Goal: Use online tool/utility: Use online tool/utility

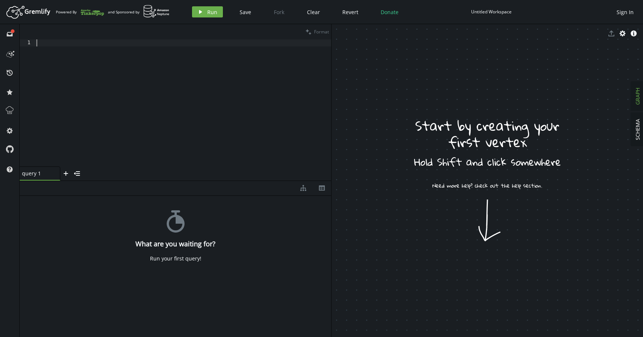
click at [207, 127] on div at bounding box center [183, 109] width 296 height 141
drag, startPoint x: 430, startPoint y: 93, endPoint x: 444, endPoint y: 105, distance: 18.2
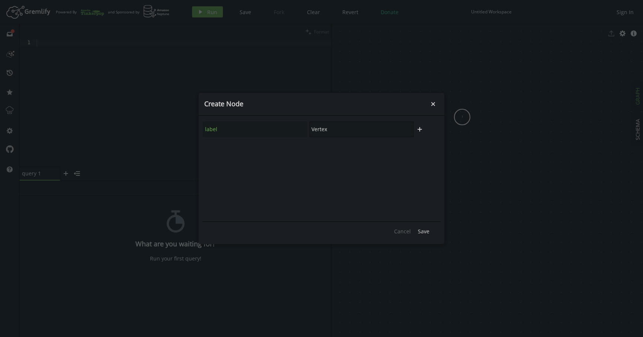
click at [378, 131] on input "Vertex" at bounding box center [361, 130] width 104 height 16
click at [375, 131] on input "Vertex" at bounding box center [361, 130] width 104 height 16
type input "parent"
click at [374, 150] on div "label parent plus" at bounding box center [321, 169] width 238 height 100
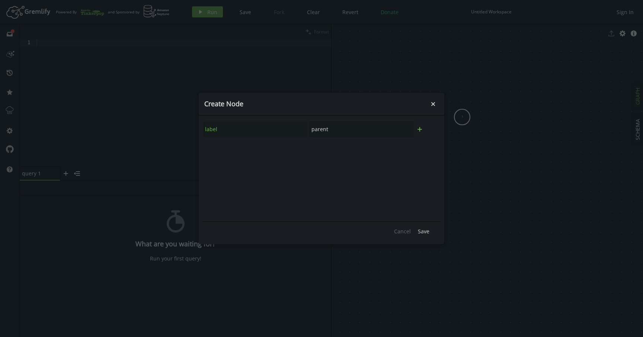
click at [421, 130] on icon "plus" at bounding box center [419, 129] width 6 height 6
click at [255, 147] on input "text" at bounding box center [255, 150] width 104 height 16
type input "state"
click at [330, 152] on input "text" at bounding box center [361, 150] width 104 height 16
type input "1"
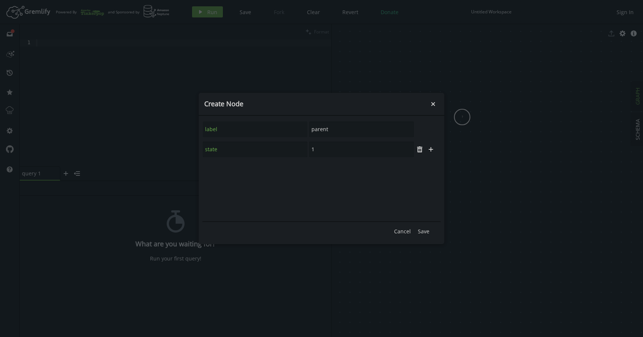
click at [349, 184] on div "label parent state 1 trash plus" at bounding box center [321, 169] width 238 height 100
click at [425, 233] on span "Save" at bounding box center [424, 231] width 12 height 7
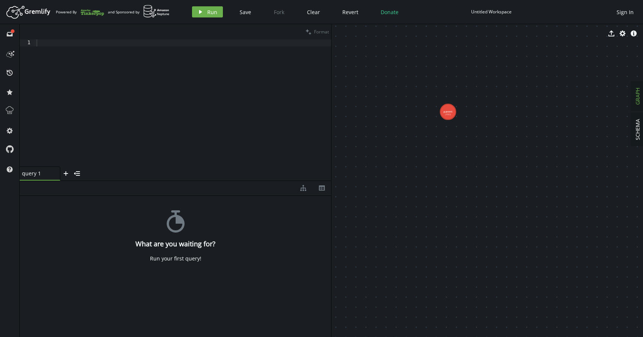
drag, startPoint x: 469, startPoint y: 135, endPoint x: 454, endPoint y: 129, distance: 15.9
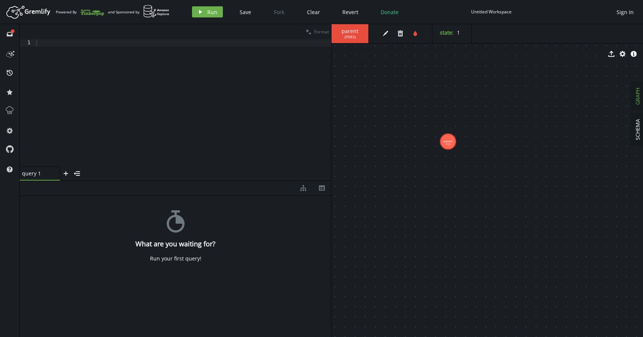
drag, startPoint x: 448, startPoint y: 114, endPoint x: 448, endPoint y: 142, distance: 27.9
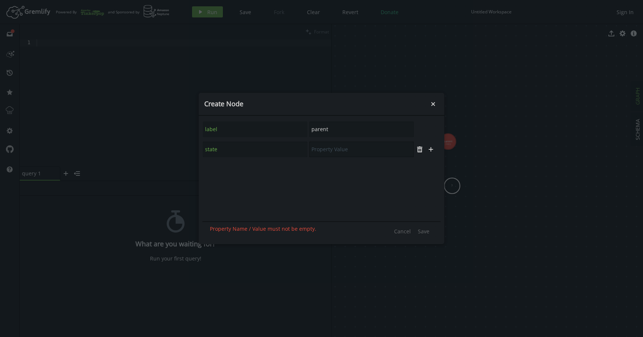
click at [351, 152] on input "text" at bounding box center [361, 150] width 104 height 16
type input "2"
click at [425, 231] on span "Save" at bounding box center [424, 231] width 12 height 7
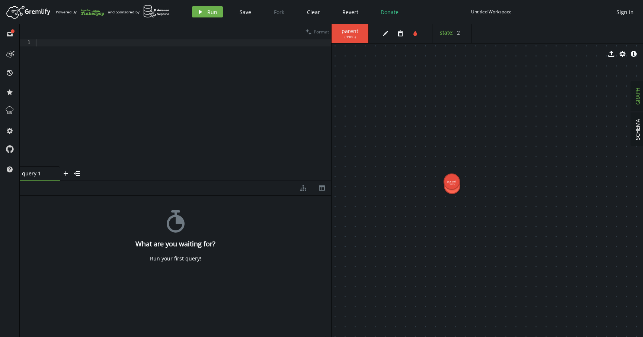
drag, startPoint x: 450, startPoint y: 146, endPoint x: 451, endPoint y: 188, distance: 42.0
drag, startPoint x: 451, startPoint y: 188, endPoint x: 446, endPoint y: 125, distance: 62.7
click at [625, 55] on button "cog" at bounding box center [622, 53] width 11 height 11
click at [364, 100] on h3 "Edge display settings" at bounding box center [363, 98] width 57 height 8
click at [335, 110] on icon "caret-right" at bounding box center [338, 112] width 6 height 6
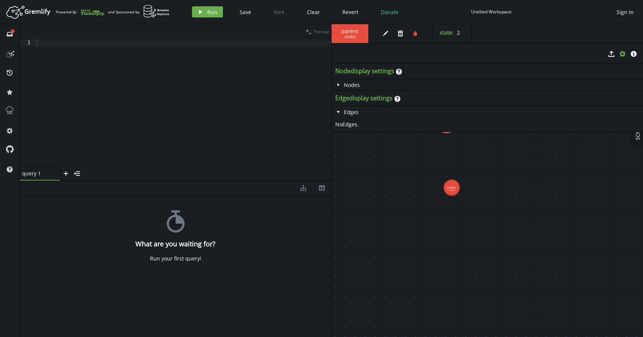
click at [351, 125] on div "No Edge s." at bounding box center [486, 125] width 311 height 14
click at [339, 86] on icon "caret-right" at bounding box center [338, 85] width 6 height 6
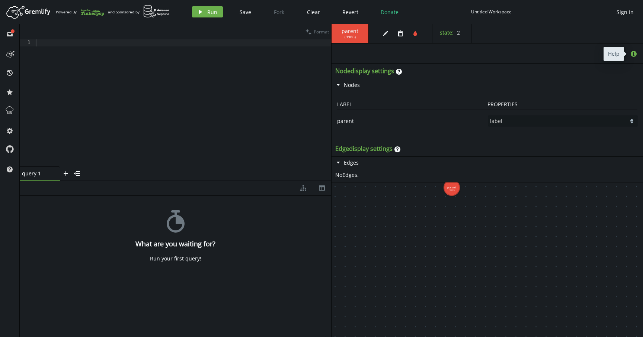
click at [636, 56] on icon "info-sign" at bounding box center [633, 54] width 6 height 6
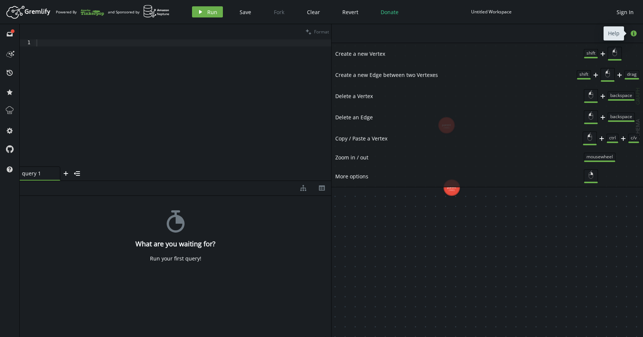
click at [634, 33] on icon "button" at bounding box center [633, 33] width 6 height 6
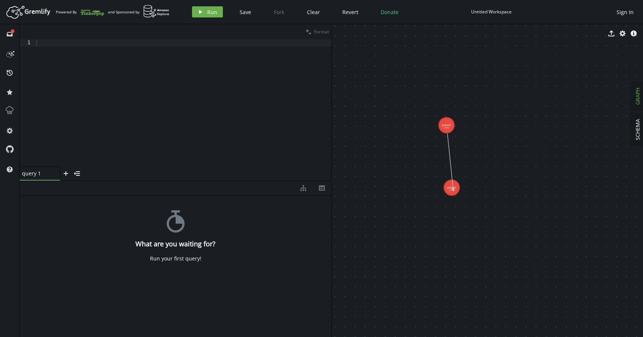
drag, startPoint x: 448, startPoint y: 126, endPoint x: 453, endPoint y: 190, distance: 63.8
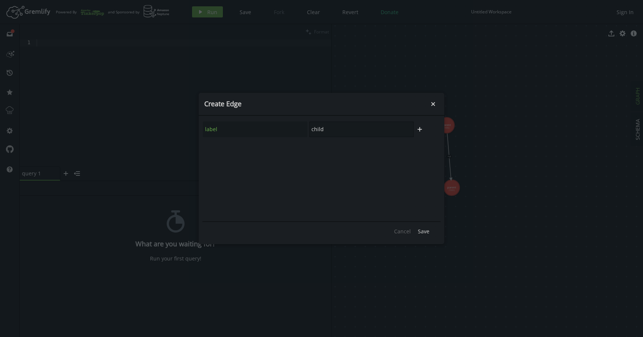
click at [340, 131] on input "child" at bounding box center [361, 130] width 104 height 16
type input "follows"
click at [422, 232] on span "Save" at bounding box center [424, 231] width 12 height 7
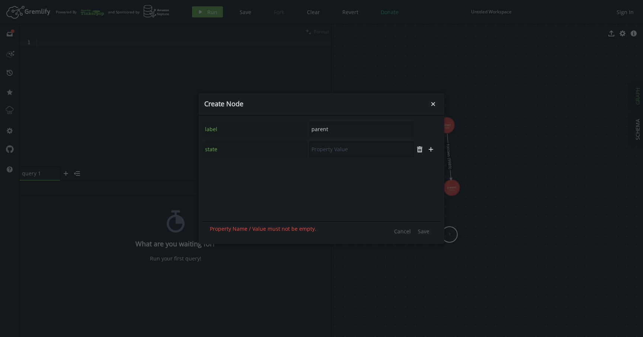
click at [365, 155] on input "text" at bounding box center [361, 150] width 104 height 16
type input "3"
click at [424, 229] on span "Save" at bounding box center [424, 231] width 12 height 7
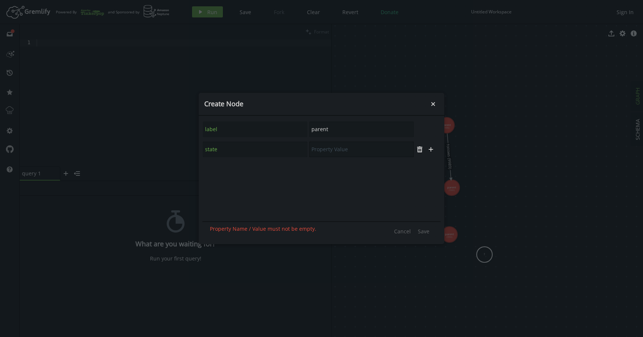
click at [361, 150] on input "text" at bounding box center [361, 150] width 104 height 16
type input "4"
click at [428, 231] on span "Save" at bounding box center [424, 231] width 12 height 7
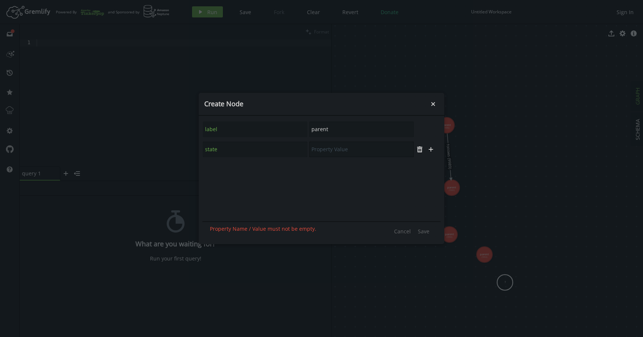
click at [354, 148] on input "text" at bounding box center [361, 150] width 104 height 16
type input "3"
click at [423, 229] on span "Save" at bounding box center [424, 231] width 12 height 7
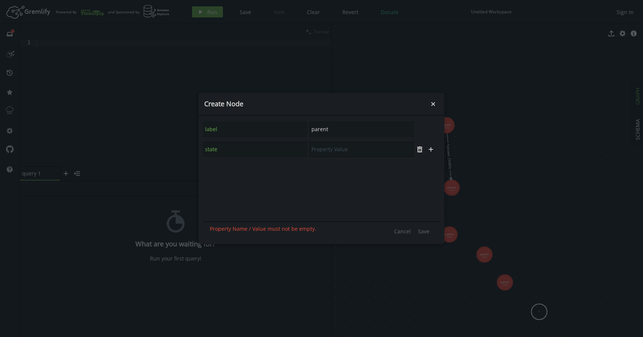
click at [351, 155] on input "text" at bounding box center [361, 150] width 104 height 16
type input "5"
click at [423, 234] on span "Save" at bounding box center [424, 231] width 12 height 7
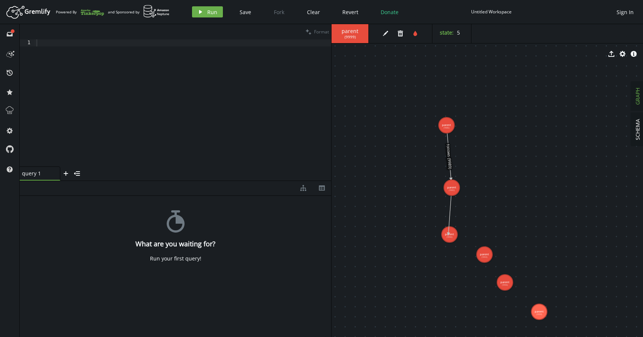
drag, startPoint x: 453, startPoint y: 188, endPoint x: 448, endPoint y: 234, distance: 46.7
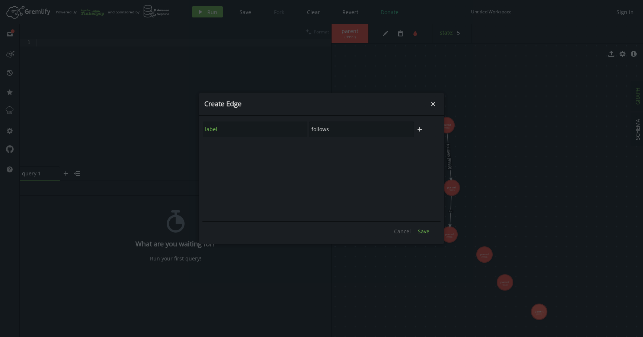
click at [426, 232] on span "Save" at bounding box center [424, 231] width 12 height 7
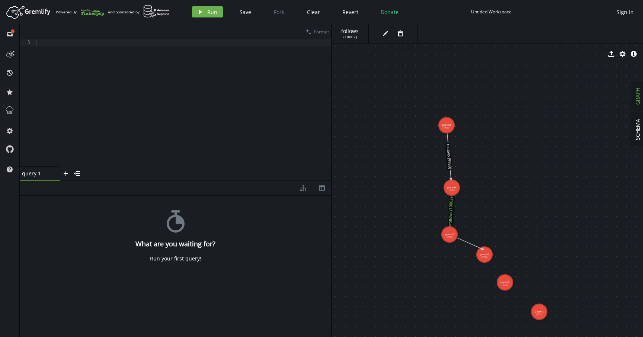
drag, startPoint x: 448, startPoint y: 237, endPoint x: 484, endPoint y: 251, distance: 38.5
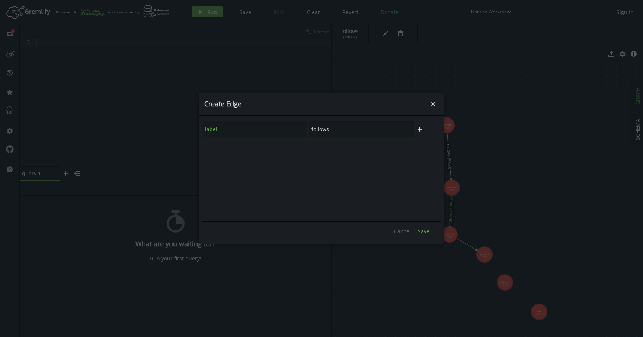
click at [421, 230] on span "Save" at bounding box center [424, 231] width 12 height 7
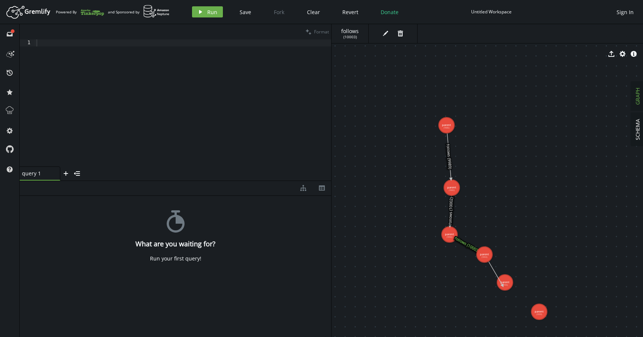
drag, startPoint x: 485, startPoint y: 255, endPoint x: 503, endPoint y: 286, distance: 35.7
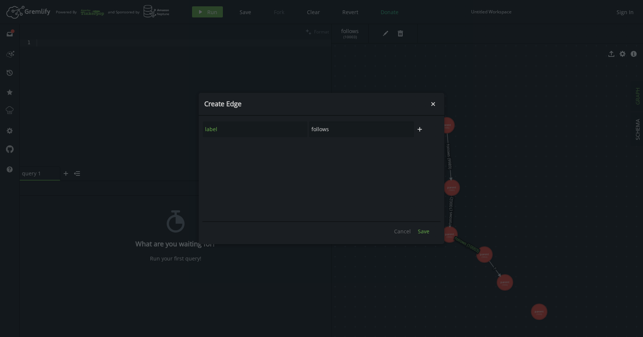
click at [424, 229] on span "Save" at bounding box center [424, 231] width 12 height 7
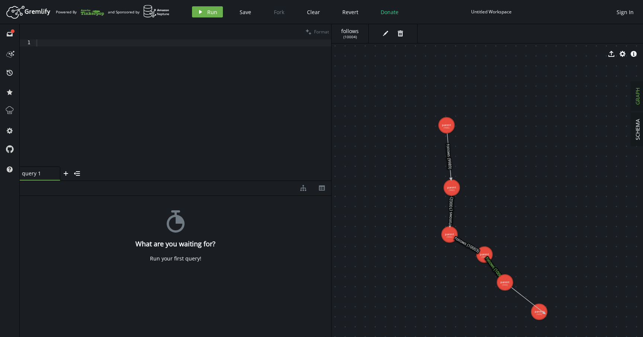
drag, startPoint x: 506, startPoint y: 286, endPoint x: 544, endPoint y: 314, distance: 47.2
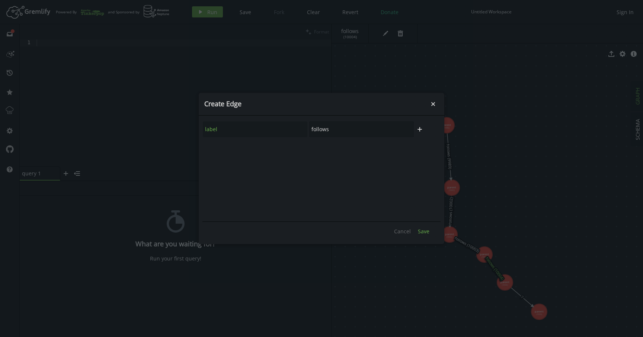
click at [425, 229] on span "Save" at bounding box center [424, 231] width 12 height 7
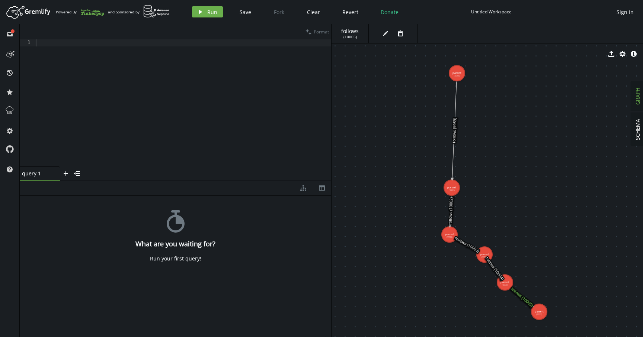
drag, startPoint x: 447, startPoint y: 123, endPoint x: 456, endPoint y: 70, distance: 53.9
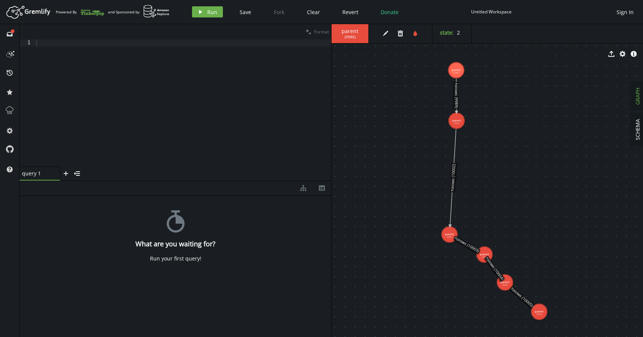
drag, startPoint x: 451, startPoint y: 192, endPoint x: 456, endPoint y: 120, distance: 71.6
drag, startPoint x: 449, startPoint y: 236, endPoint x: 456, endPoint y: 170, distance: 67.2
drag, startPoint x: 486, startPoint y: 256, endPoint x: 457, endPoint y: 217, distance: 49.1
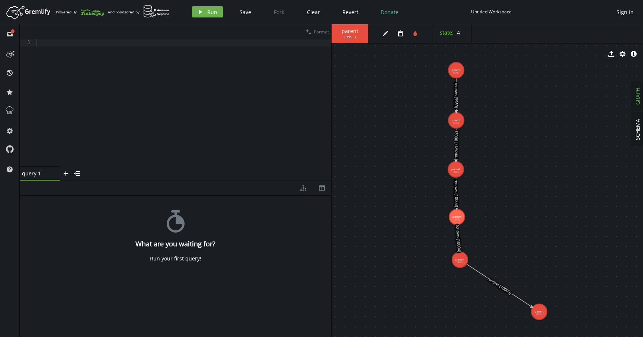
drag, startPoint x: 504, startPoint y: 284, endPoint x: 460, endPoint y: 259, distance: 50.6
drag, startPoint x: 537, startPoint y: 312, endPoint x: 461, endPoint y: 299, distance: 77.3
click at [206, 248] on div "stopwatch What are you waiting for? Run your first query!" at bounding box center [175, 265] width 311 height 138
click at [98, 123] on div at bounding box center [183, 109] width 296 height 141
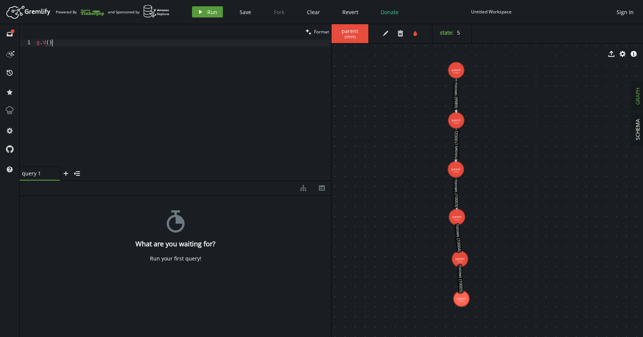
click at [201, 9] on button "play Run" at bounding box center [207, 11] width 31 height 11
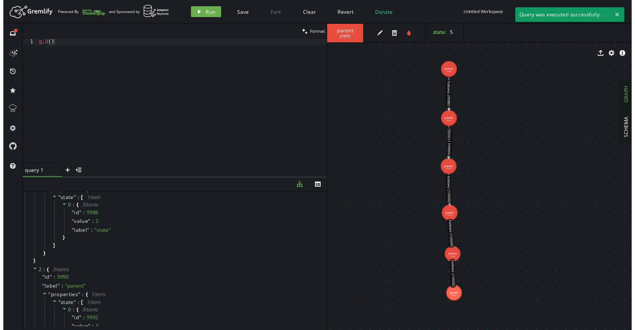
scroll to position [0, 0]
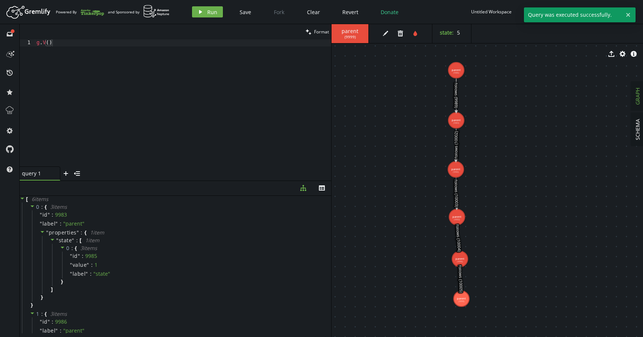
click at [88, 39] on div "clean Format" at bounding box center [175, 31] width 311 height 15
click at [86, 47] on div "g . V ( )" at bounding box center [183, 109] width 296 height 141
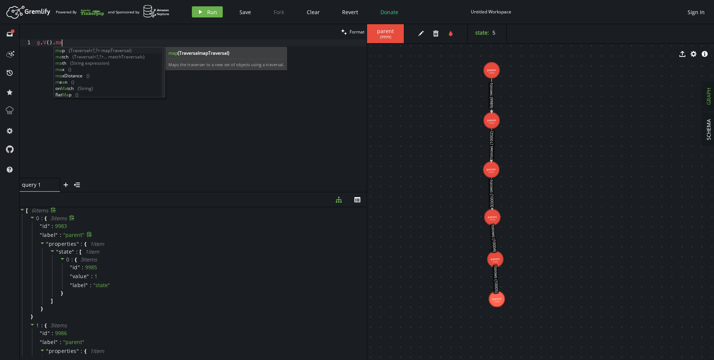
scroll to position [0, 28]
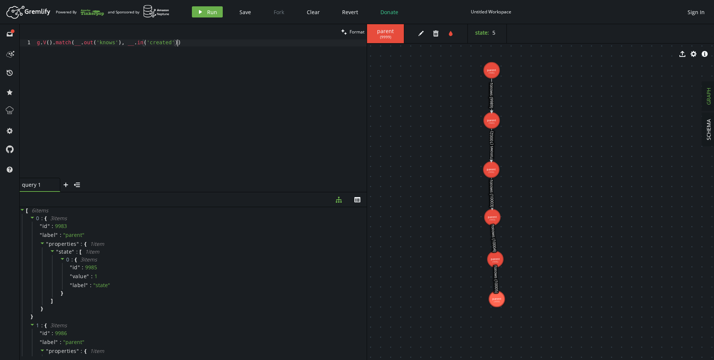
click at [75, 43] on div "g . V ( ) . match ( __ . out ( 'knows' ) , __ . in ( 'created' ))" at bounding box center [200, 115] width 331 height 152
type textarea ")"
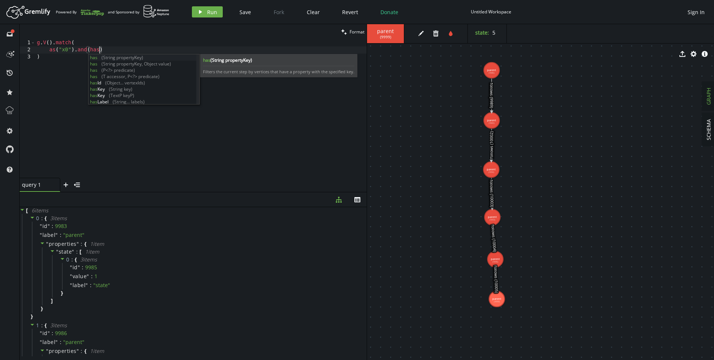
scroll to position [0, 65]
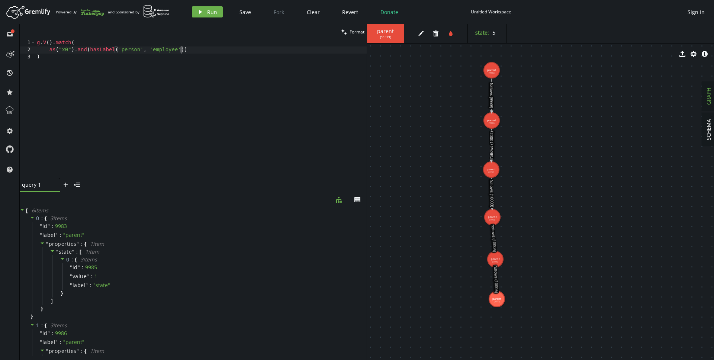
click at [130, 49] on div "g . V ( ) . match ( as ( "x0" ) . and ( hasLabel ( 'person' , 'employee' )) )" at bounding box center [200, 115] width 331 height 152
click at [144, 49] on div "g . V ( ) . match ( as ( "x0" ) . and ( hasLabel ( 'person' , 'employee' )) )" at bounding box center [200, 115] width 331 height 152
click at [181, 48] on div "g . V ( ) . match ( as ( "x0" ) . and ( hasLabel ( 'person' , 'employee' )) )" at bounding box center [200, 115] width 331 height 152
click at [129, 49] on div "g . V ( ) . match ( as ( "x0" ) . and ( hasLabel ( 'person' )) )" at bounding box center [200, 115] width 331 height 152
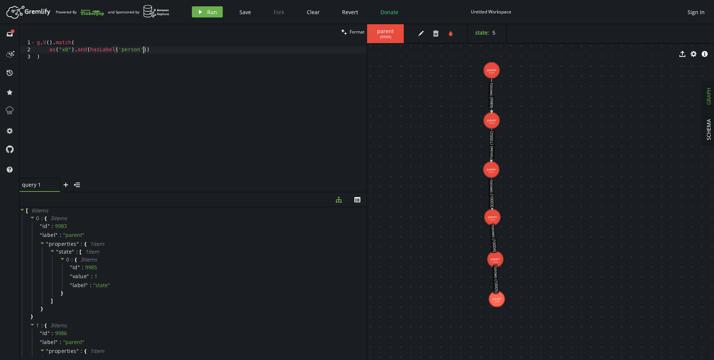
click at [129, 49] on div "g . V ( ) . match ( as ( "x0" ) . and ( hasLabel ( 'person' )) )" at bounding box center [200, 115] width 331 height 152
click at [146, 48] on div "g . V ( ) . match ( as ( "x0" ) . and ( hasLabel ( 'parent' )) )" at bounding box center [200, 115] width 331 height 152
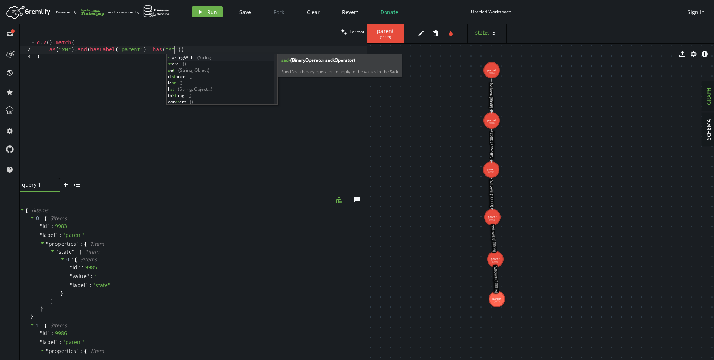
scroll to position [0, 147]
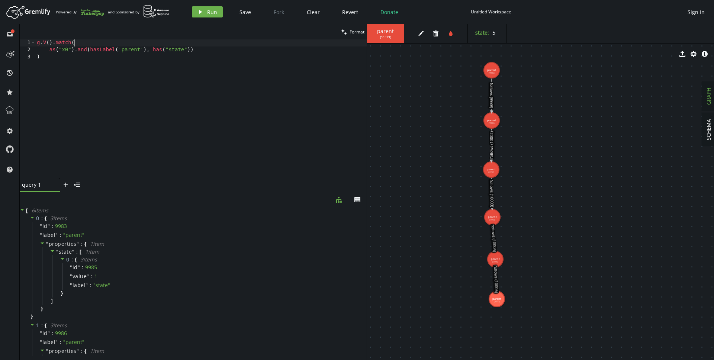
click at [122, 46] on div "g . V ( ) . match ( as ( "x0" ) . and ( hasLabel ( 'parent' ) , has ( "state" )…" at bounding box center [200, 115] width 331 height 152
click at [119, 45] on div "g . V ( ) . match ( as ( "x0" ) . and ( hasLabel ( 'parent' ) , has ( "state" )…" at bounding box center [200, 115] width 331 height 152
click at [122, 51] on div "g . V ( ) . match ( as ( "x0" ) . and ( hasLabel ( 'parent' ) , has ( "state" )…" at bounding box center [200, 115] width 331 height 152
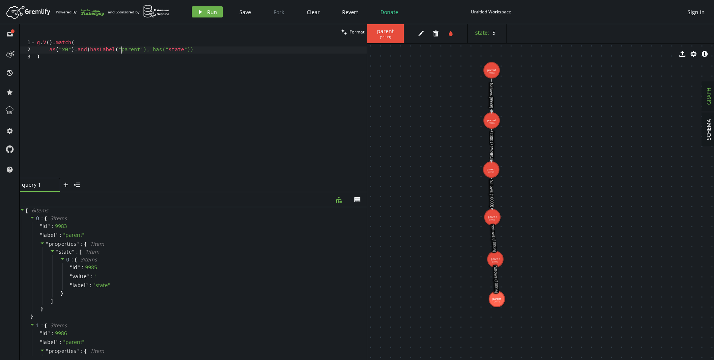
click at [143, 46] on div "g . V ( ) . match ( as ( "x0" ) . and ( hasLabel ( "parent'), has(" state ")) )" at bounding box center [200, 115] width 331 height 152
click at [142, 50] on div "g . V ( ) . match ( as ( "x0" ) . and ( hasLabel ( "parent'), has(" state ")) )" at bounding box center [200, 115] width 331 height 152
click at [186, 50] on div "g . V ( ) . match ( as ( "x0" ) . and ( hasLabel ( "parent" ) , has ( "state" )…" at bounding box center [200, 115] width 331 height 152
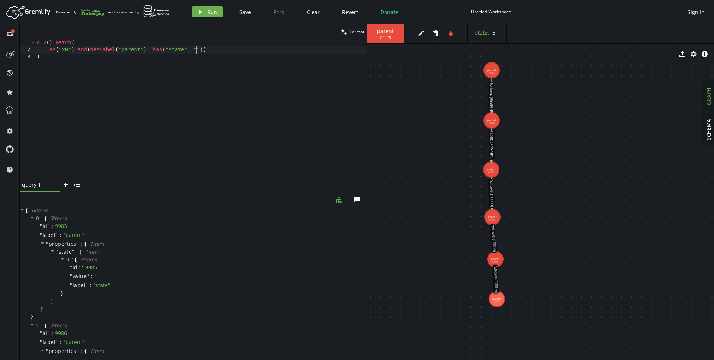
scroll to position [0, 162]
click at [491, 100] on icon at bounding box center [490, 94] width 2 height 33
click at [437, 37] on button "trash" at bounding box center [435, 33] width 11 height 11
click at [437, 36] on div "export cog info-sign parent (9983) parent (9986) parent (9990) parent (9993) pa…" at bounding box center [540, 192] width 347 height 336
click at [493, 141] on text "follows (10002)" at bounding box center [492, 145] width 6 height 28
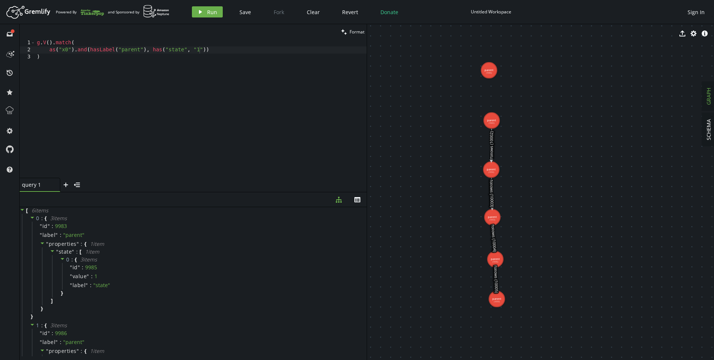
click at [492, 142] on icon at bounding box center [491, 145] width 0 height 32
click at [435, 35] on icon "trash" at bounding box center [436, 33] width 6 height 6
drag, startPoint x: 488, startPoint y: 76, endPoint x: 463, endPoint y: 143, distance: 71.8
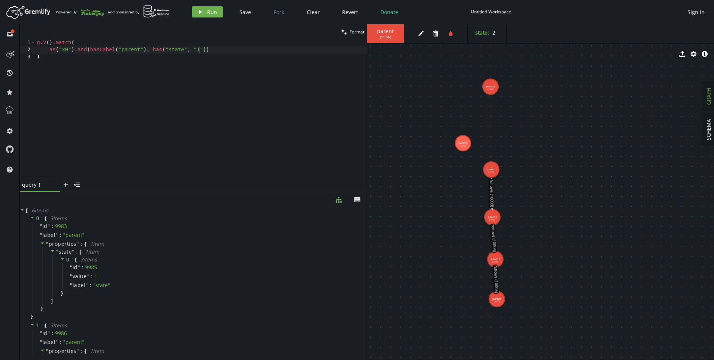
drag, startPoint x: 491, startPoint y: 120, endPoint x: 490, endPoint y: 83, distance: 36.8
drag, startPoint x: 461, startPoint y: 141, endPoint x: 487, endPoint y: 122, distance: 32.6
drag, startPoint x: 490, startPoint y: 83, endPoint x: 489, endPoint y: 122, distance: 38.3
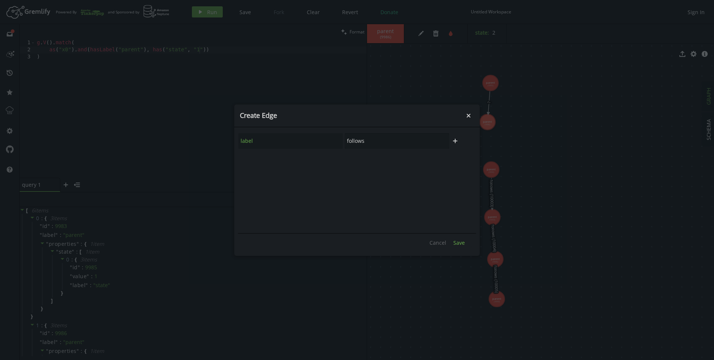
click at [462, 244] on span "Save" at bounding box center [459, 242] width 12 height 7
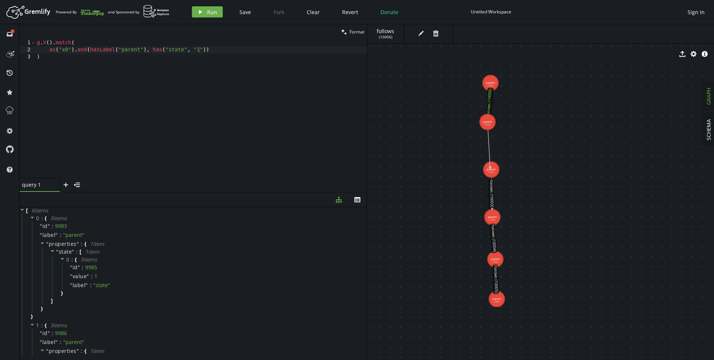
drag, startPoint x: 488, startPoint y: 122, endPoint x: 490, endPoint y: 169, distance: 46.9
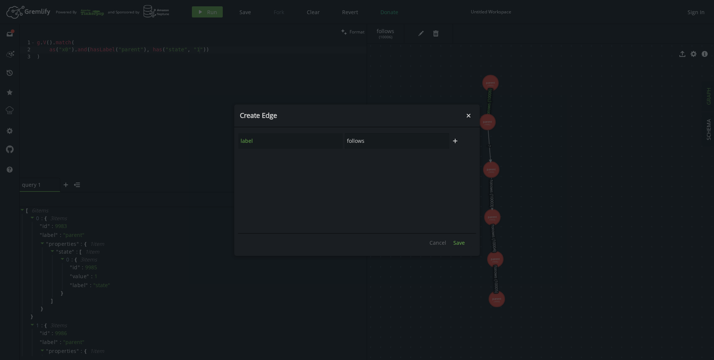
click at [461, 243] on span "Save" at bounding box center [459, 242] width 12 height 7
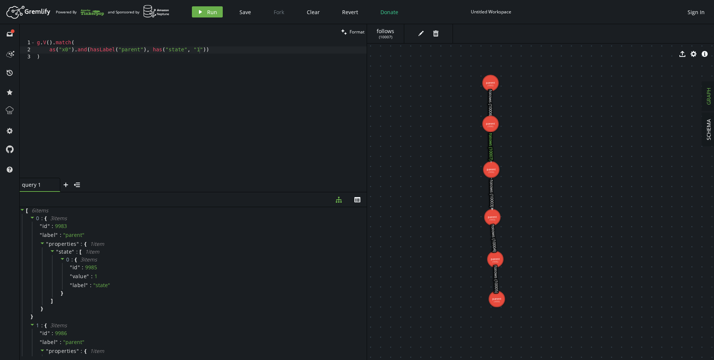
drag, startPoint x: 486, startPoint y: 122, endPoint x: 490, endPoint y: 124, distance: 4.4
drag, startPoint x: 490, startPoint y: 167, endPoint x: 496, endPoint y: 172, distance: 7.9
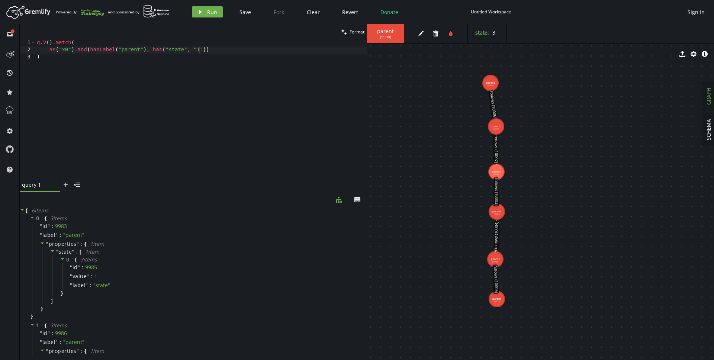
drag, startPoint x: 492, startPoint y: 212, endPoint x: 497, endPoint y: 212, distance: 5.2
drag, startPoint x: 494, startPoint y: 256, endPoint x: 499, endPoint y: 251, distance: 6.3
drag, startPoint x: 495, startPoint y: 296, endPoint x: 498, endPoint y: 303, distance: 7.2
drag, startPoint x: 490, startPoint y: 85, endPoint x: 495, endPoint y: 83, distance: 6.2
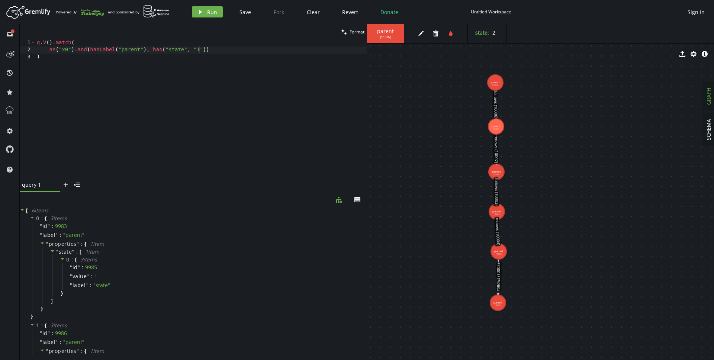
click at [218, 50] on div "g . V ( ) . match ( as ( "x0" ) . and ( hasLabel ( "parent" ) , has ( "state" ,…" at bounding box center [200, 115] width 331 height 152
click at [204, 15] on button "play Run" at bounding box center [207, 11] width 31 height 11
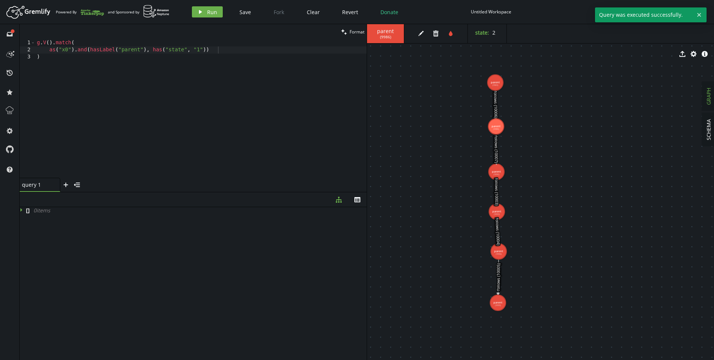
click at [218, 52] on div "g . V ( ) . match ( as ( "x0" ) . and ( hasLabel ( "parent" ) , has ( "state" ,…" at bounding box center [200, 115] width 331 height 152
type textarea "as("x0").and(hasLabel("parent"), has("state", "1")),"
type textarea "a"
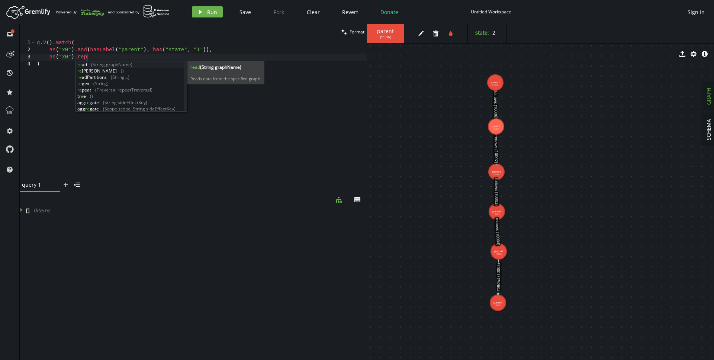
scroll to position [0, 52]
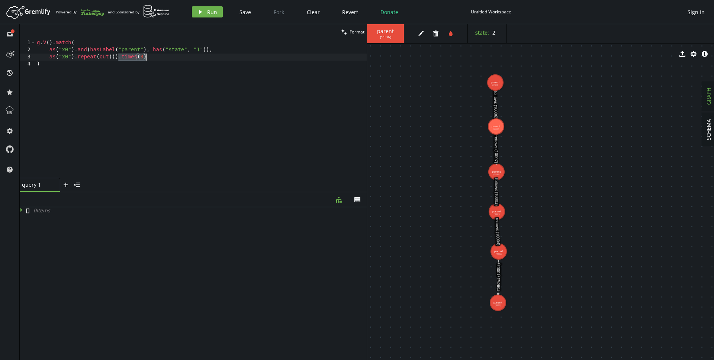
drag, startPoint x: 119, startPoint y: 57, endPoint x: 157, endPoint y: 59, distance: 38.4
click at [157, 59] on div "g . V ( ) . match ( as ( "x0" ) . and ( hasLabel ( "parent" ) , has ( "state" ,…" at bounding box center [200, 115] width 331 height 152
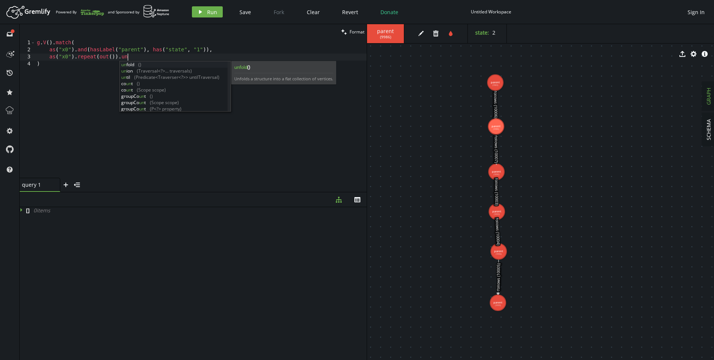
scroll to position [0, 90]
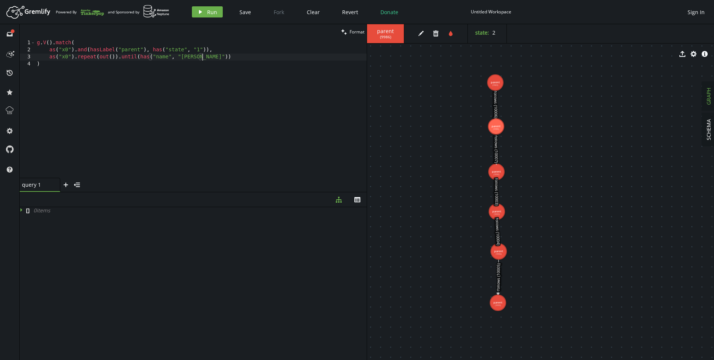
click at [137, 57] on div "g . V ( ) . match ( as ( "x0" ) . and ( hasLabel ( "parent" ) , has ( "state" ,…" at bounding box center [200, 115] width 331 height 152
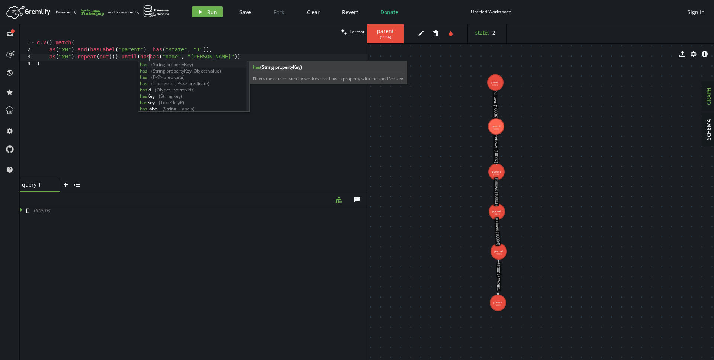
scroll to position [0, 115]
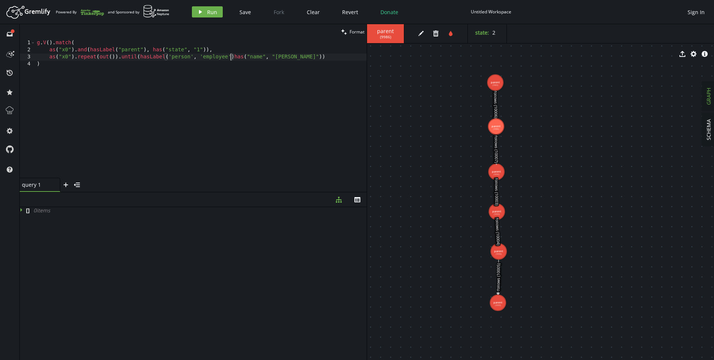
click at [193, 55] on div "g . V ( ) . match ( as ( "x0" ) . and ( hasLabel ( "parent" ) , has ( "state" ,…" at bounding box center [200, 115] width 331 height 152
click at [170, 56] on div "g . V ( ) . match ( as ( "x0" ) . and ( hasLabel ( "parent" ) , has ( "state" ,…" at bounding box center [200, 115] width 331 height 152
drag, startPoint x: 167, startPoint y: 56, endPoint x: 194, endPoint y: 56, distance: 27.1
click at [194, 56] on div "g . V ( ) . match ( as ( "x0" ) . and ( hasLabel ( "parent" ) , has ( "state" ,…" at bounding box center [200, 115] width 331 height 152
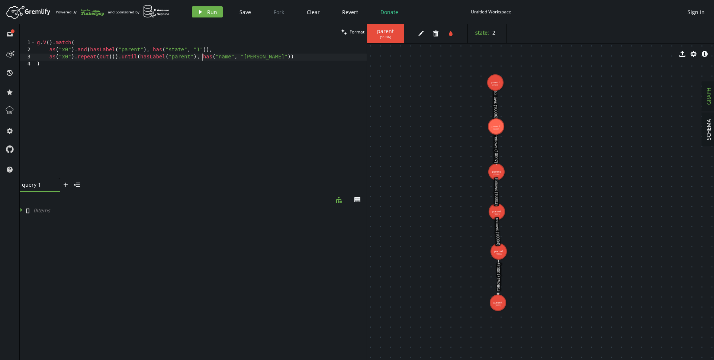
click at [275, 53] on div "g . V ( ) . match ( as ( "x0" ) . and ( hasLabel ( "parent" ) , has ( "state" ,…" at bounding box center [200, 115] width 331 height 152
click at [275, 58] on div "g . V ( ) . match ( as ( "x0" ) . and ( hasLabel ( "parent" ) , has ( "state" ,…" at bounding box center [200, 115] width 331 height 152
click at [224, 58] on div "g . V ( ) . match ( as ( "x0" ) . and ( hasLabel ( "parent" ) , has ( "state" ,…" at bounding box center [200, 115] width 331 height 152
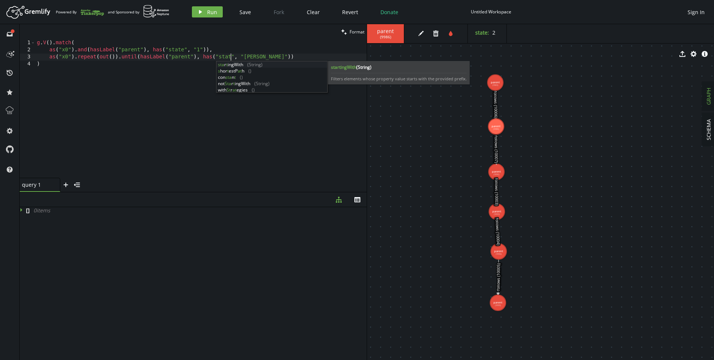
scroll to position [0, 197]
click at [255, 57] on div "g . V ( ) . match ( as ( "x0" ) . and ( hasLabel ( "parent" ) , has ( "state" ,…" at bounding box center [200, 115] width 331 height 152
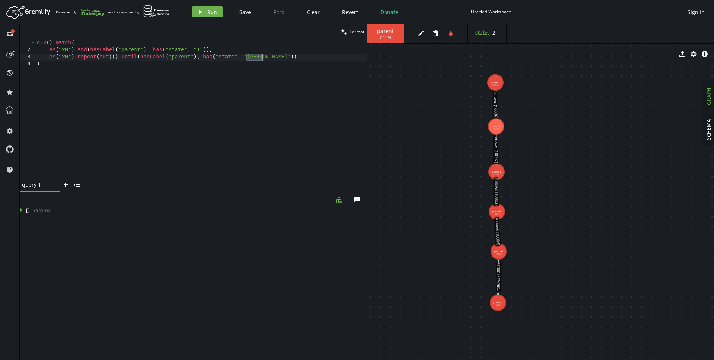
click at [255, 57] on div "g . V ( ) . match ( as ( "x0" ) . and ( hasLabel ( "parent" ) , has ( "state" ,…" at bounding box center [200, 115] width 331 height 152
click at [258, 60] on div "g . V ( ) . match ( as ( "x0" ) . and ( hasLabel ( "parent" ) , has ( "state" ,…" at bounding box center [200, 115] width 331 height 152
click at [275, 58] on div "g . V ( ) . match ( as ( "x0" ) . and ( hasLabel ( "parent" ) , has ( "state" ,…" at bounding box center [200, 115] width 331 height 152
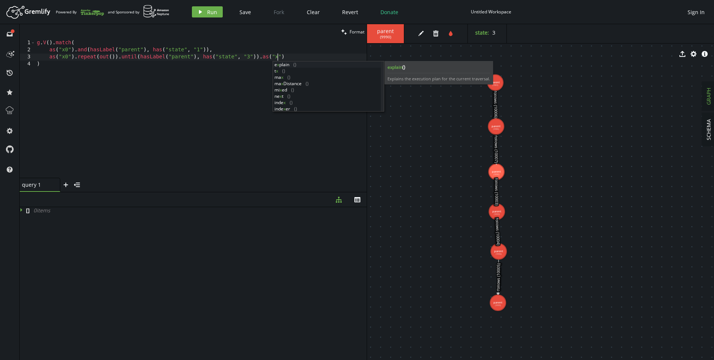
scroll to position [0, 244]
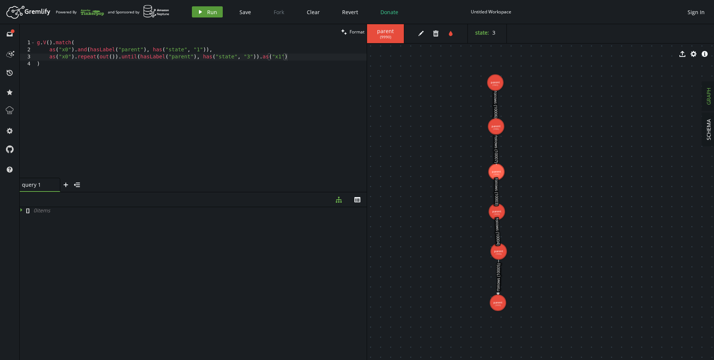
click at [203, 12] on button "play Run" at bounding box center [207, 11] width 31 height 11
click at [306, 55] on div "g . V ( ) . match ( as ( "x0" ) . and ( hasLabel ( "parent" ) , has ( "state" ,…" at bounding box center [200, 115] width 331 height 152
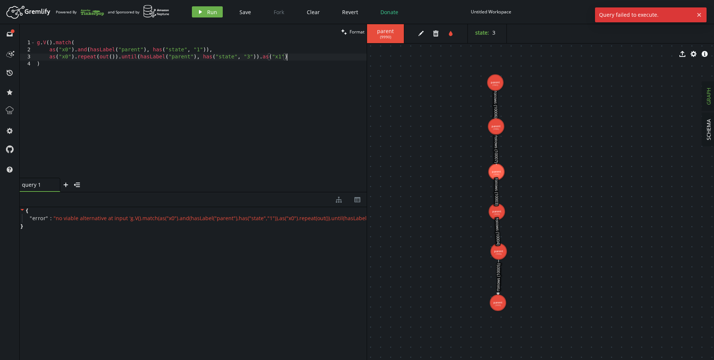
click at [300, 65] on div "g . V ( ) . match ( as ( "x0" ) . and ( hasLabel ( "parent" ) , has ( "state" ,…" at bounding box center [200, 115] width 331 height 152
click at [295, 56] on div "g . V ( ) . match ( as ( "x0" ) . and ( hasLabel ( "parent" ) , has ( "state" ,…" at bounding box center [200, 115] width 331 height 152
click at [49, 58] on div "g . V ( ) . match ( as ( "x0" ) . and ( hasLabel ( "parent" ) , has ( "state" ,…" at bounding box center [200, 115] width 331 height 152
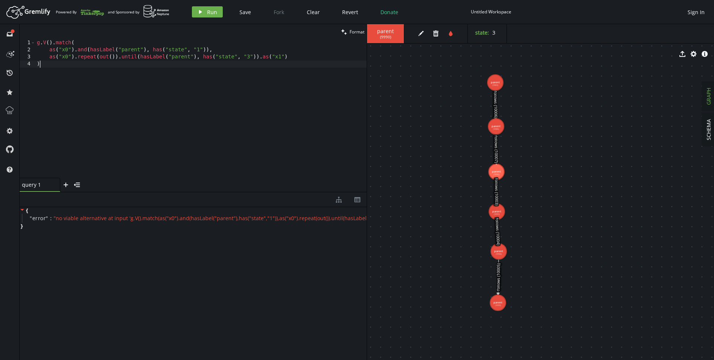
click at [115, 68] on div "g . V ( ) . match ( as ( "x0" ) . and ( hasLabel ( "parent" ) , has ( "state" ,…" at bounding box center [200, 115] width 331 height 152
click at [141, 57] on div "g . V ( ) . match ( as ( "x0" ) . and ( hasLabel ( "parent" ) , has ( "state" ,…" at bounding box center [200, 115] width 331 height 152
click at [256, 56] on div "g . V ( ) . match ( as ( "x0" ) . and ( hasLabel ( "parent" ) , has ( "state" ,…" at bounding box center [200, 115] width 331 height 152
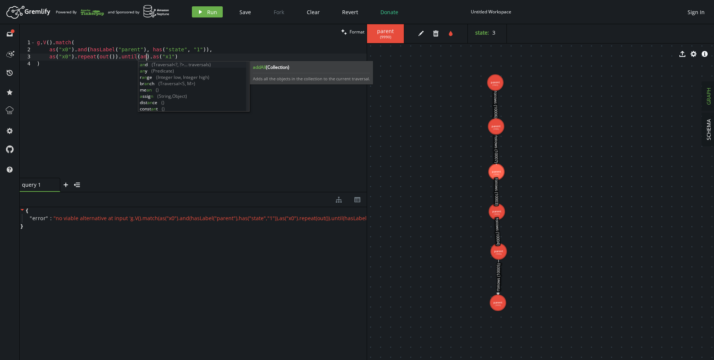
scroll to position [0, 112]
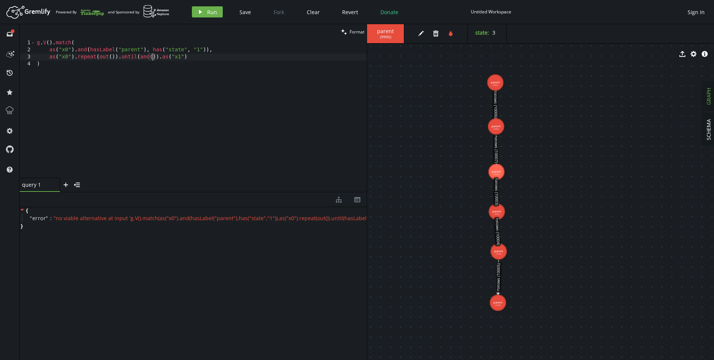
paste textarea "hasLabel("parent"), has("state", "3")"
click at [210, 13] on span "Run" at bounding box center [212, 12] width 10 height 7
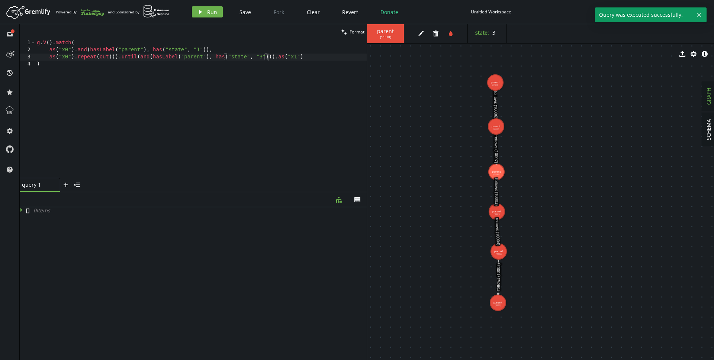
click at [315, 59] on div "g . V ( ) . match ( as ( "x0" ) . and ( hasLabel ( "parent" ) , has ( "state" ,…" at bounding box center [200, 115] width 331 height 152
click at [295, 65] on div "g . V ( ) . match ( as ( "x0" ) . and ( hasLabel ( "parent" ) , has ( "state" ,…" at bounding box center [200, 115] width 331 height 152
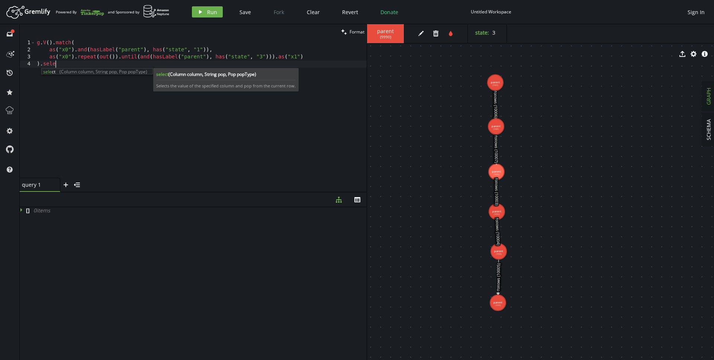
scroll to position [0, 18]
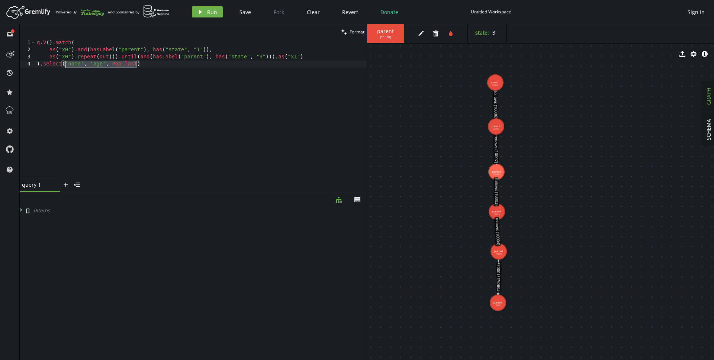
click at [65, 63] on div "g . V ( ) . match ( as ( "x0" ) . and ( hasLabel ( "parent" ) , has ( "state" ,…" at bounding box center [200, 115] width 331 height 152
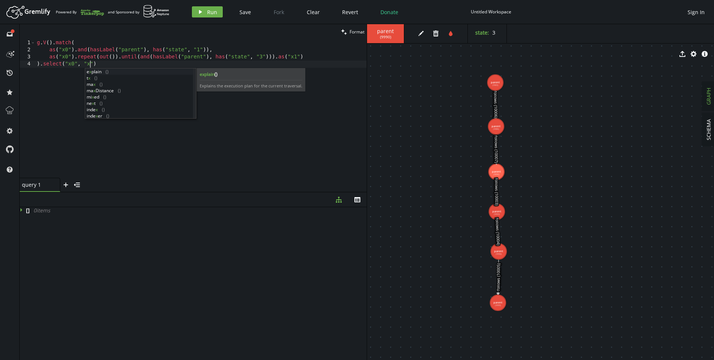
scroll to position [0, 56]
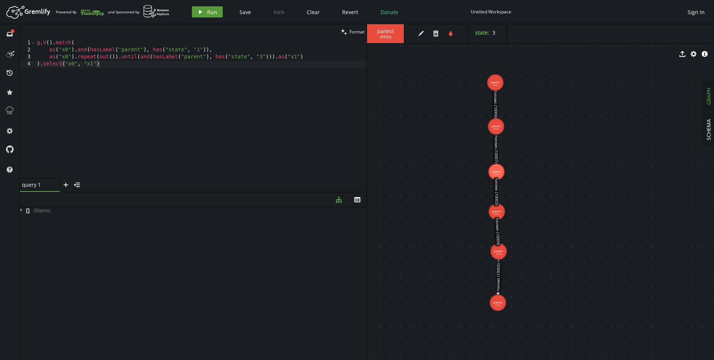
click at [207, 14] on span "Run" at bounding box center [212, 12] width 10 height 7
click at [214, 50] on div "g . V ( ) . match ( as ( "x0" ) . and ( hasLabel ( "parent" ) , has ( "state" ,…" at bounding box center [200, 115] width 331 height 152
paste textarea "INC), has("__case", "created"
click at [247, 49] on div "g . V ( ) . match ( as ( "x0" ) . and ( hasLabel ( INC ) , has ( "__case" , "cr…" at bounding box center [200, 115] width 331 height 152
click at [122, 48] on div "g . V ( ) . match ( as ( "x0" ) . and ( hasLabel ( INC ) , has ( "__case" , "cr…" at bounding box center [200, 115] width 331 height 152
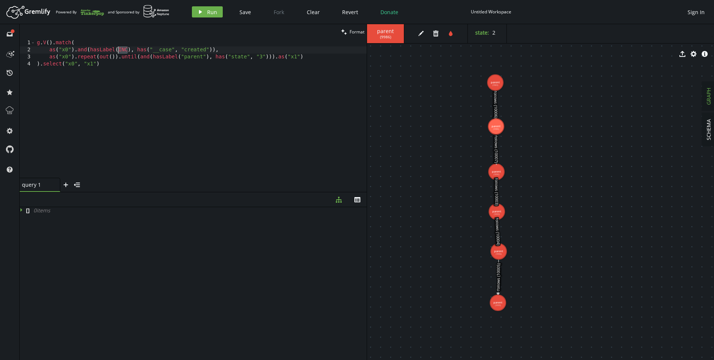
click at [122, 48] on div "g . V ( ) . match ( as ( "x0" ) . and ( hasLabel ( INC ) , has ( "__case" , "cr…" at bounding box center [200, 115] width 331 height 152
click at [252, 50] on div "g . V ( ) . match ( as ( "x0" ) . and ( hasLabel ( "parent" ) , has ( "__case" …" at bounding box center [200, 115] width 331 height 152
click at [500, 218] on text "follows (10004)" at bounding box center [498, 232] width 6 height 28
click at [295, 148] on div "g . V ( ) . match ( as ( "x0" ) . and ( hasLabel ( "parent" ) , has ( "__case" …" at bounding box center [200, 115] width 331 height 152
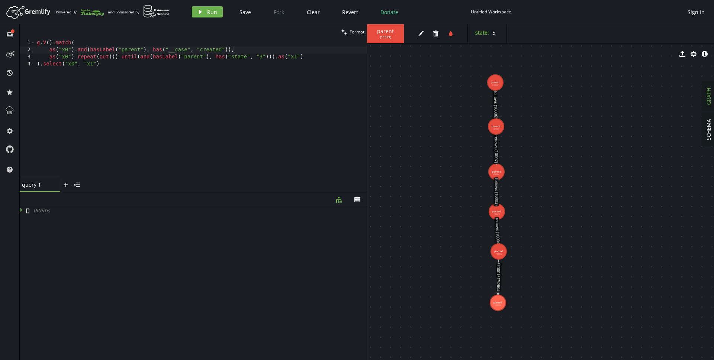
scroll to position [0, 62]
click at [183, 50] on div "g . V ( ) . match ( as ( "x0" ) . and ( hasLabel ( "parent" ) , has ( "__case" …" at bounding box center [200, 115] width 331 height 152
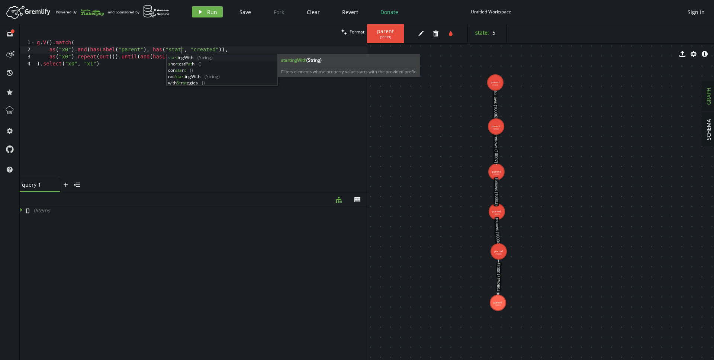
scroll to position [0, 147]
click at [209, 49] on div "g . V ( ) . match ( as ( "x0" ) . and ( hasLabel ( "parent" ) , has ( "state" ,…" at bounding box center [200, 115] width 331 height 152
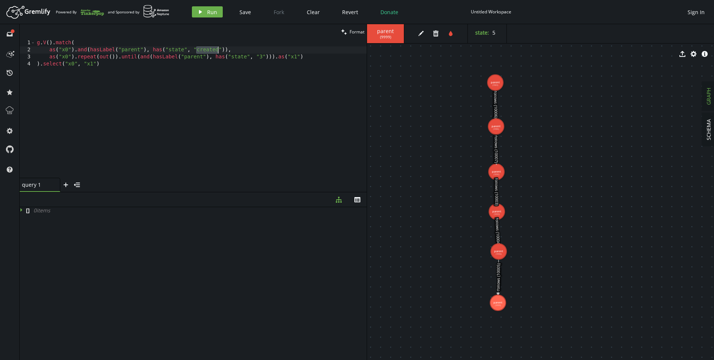
click at [209, 49] on div "g . V ( ) . match ( as ( "x0" ) . and ( hasLabel ( "parent" ) , has ( "state" ,…" at bounding box center [200, 115] width 331 height 152
click at [310, 56] on div "g . V ( ) . match ( as ( "x0" ) . and ( hasLabel ( "parent" ) , has ( "state" ,…" at bounding box center [200, 115] width 331 height 152
click at [326, 57] on div "g . V ( ) . match ( as ( "x0" ) . and ( hasLabel ( "parent" ) , has ( "state" ,…" at bounding box center [200, 115] width 331 height 152
click at [223, 50] on div "g . V ( ) . match ( as ( "x0" ) . and ( hasLabel ( "parent" ) , has ( "state" ,…" at bounding box center [200, 115] width 331 height 152
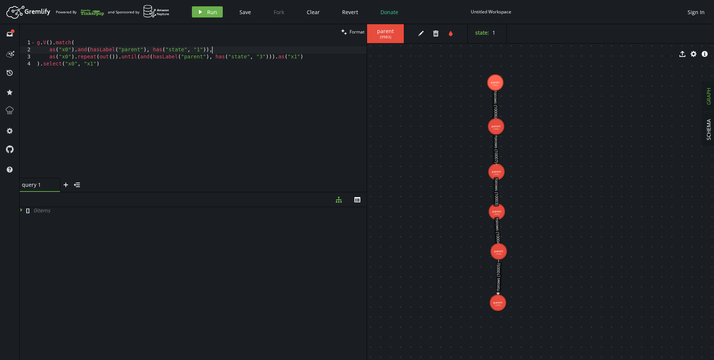
click at [118, 57] on div "g . V ( ) . match ( as ( "x0" ) . and ( hasLabel ( "parent" ) , has ( "state" ,…" at bounding box center [200, 115] width 331 height 152
click at [272, 53] on div "g . V ( ) . match ( as ( "x0" ) . and ( hasLabel ( "parent" ) , has ( "state" ,…" at bounding box center [200, 115] width 331 height 152
click at [272, 57] on div "g . V ( ) . match ( as ( "x0" ) . and ( hasLabel ( "parent" ) , has ( "state" ,…" at bounding box center [200, 115] width 331 height 152
click at [275, 57] on div "g . V ( ) . match ( as ( "x0" ) . and ( hasLabel ( "parent" ) , has ( "state" ,…" at bounding box center [200, 115] width 331 height 152
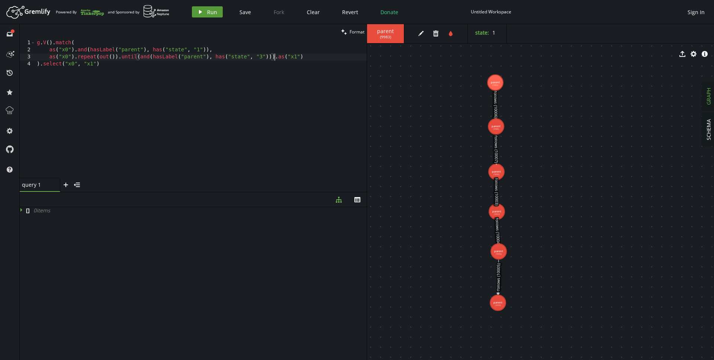
click at [210, 16] on button "play Run" at bounding box center [207, 11] width 31 height 11
click at [148, 197] on div "diagram-tree th" at bounding box center [193, 199] width 347 height 15
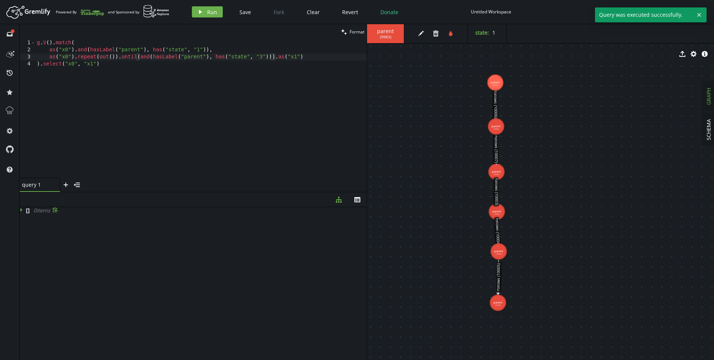
click at [132, 209] on div "[ ] 0 item s" at bounding box center [193, 210] width 347 height 7
click at [21, 209] on icon at bounding box center [22, 209] width 5 height 5
click at [73, 250] on div "[ 0 item s ]" at bounding box center [193, 281] width 347 height 149
click at [274, 56] on div "g . V ( ) . match ( as ( "x0" ) . and ( hasLabel ( "parent" ) , has ( "state" ,…" at bounding box center [200, 115] width 331 height 152
click at [112, 66] on div "g . V ( ) . match ( as ( "x0" ) . and ( hasLabel ( "parent" ) , has ( "state" ,…" at bounding box center [200, 115] width 331 height 152
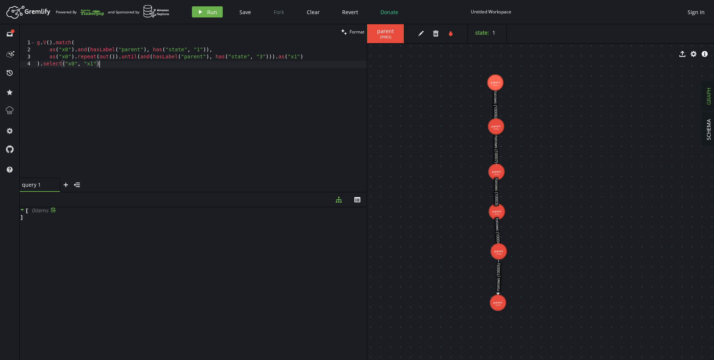
scroll to position [0, 62]
click at [313, 59] on div "g . V ( ) . match ( as ( "x0" ) . and ( hasLabel ( "parent" ) , has ( "state" ,…" at bounding box center [200, 115] width 331 height 152
click at [345, 30] on icon "clean" at bounding box center [344, 32] width 6 height 6
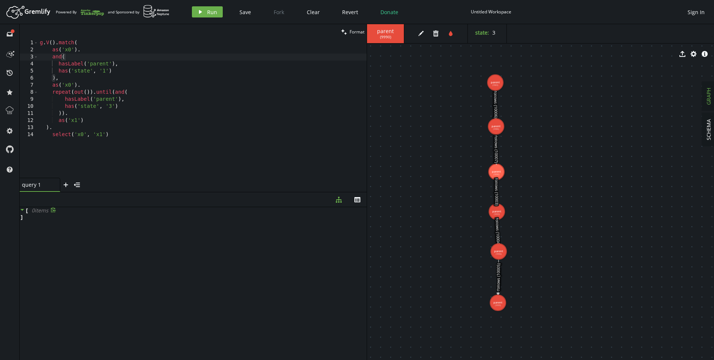
click at [100, 53] on div "g . V ( ) . match ( as ( 'x0' ) . and ( hasLabel ( 'parent' ) , has ( 'state' ,…" at bounding box center [202, 115] width 328 height 152
click at [124, 65] on div "g . V ( ) . match ( as ( 'x0' ) . and ( hasLabel ( 'parent' ) , has ( 'state' ,…" at bounding box center [202, 115] width 328 height 152
click at [124, 70] on div "g . V ( ) . match ( as ( 'x0' ) . and ( hasLabel ( 'parent' ) , has ( 'state' ,…" at bounding box center [202, 115] width 328 height 152
click at [124, 78] on div "g . V ( ) . match ( as ( 'x0' ) . and ( hasLabel ( 'parent' ) , has ( 'state' ,…" at bounding box center [202, 115] width 328 height 152
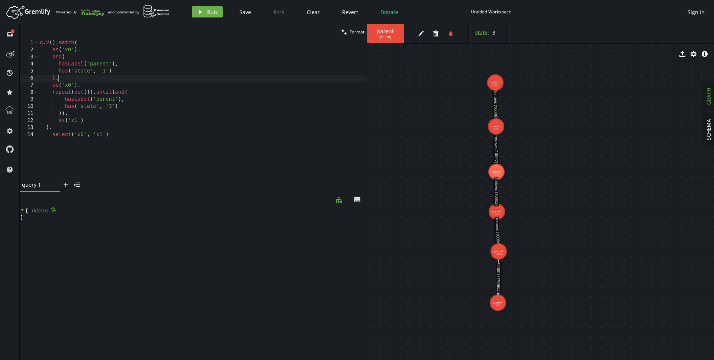
scroll to position [0, 18]
click at [136, 85] on div "g . V ( ) . match ( as ( 'x0' ) . and ( hasLabel ( 'parent' ) , has ( 'state' ,…" at bounding box center [202, 115] width 328 height 152
click at [142, 94] on div "g . V ( ) . match ( as ( 'x0' ) . and ( hasLabel ( 'parent' ) , has ( 'state' ,…" at bounding box center [202, 115] width 328 height 152
click at [140, 103] on div "g . V ( ) . match ( as ( 'x0' ) . and ( hasLabel ( 'parent' ) , has ( 'state' ,…" at bounding box center [202, 115] width 328 height 152
click at [138, 113] on div "g . V ( ) . match ( as ( 'x0' ) . and ( hasLabel ( 'parent' ) , has ( 'state' ,…" at bounding box center [202, 115] width 328 height 152
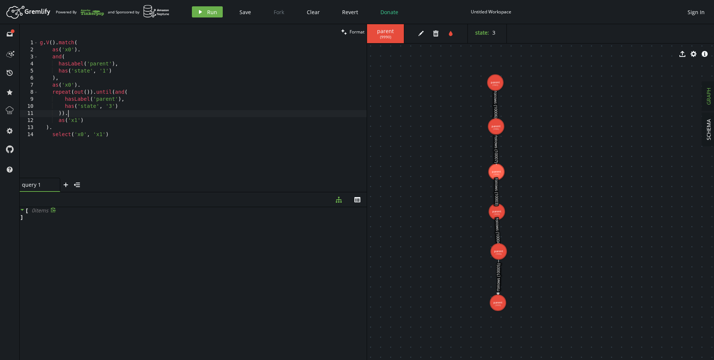
click at [92, 92] on div "g . V ( ) . match ( as ( 'x0' ) . and ( hasLabel ( 'parent' ) , has ( 'state' ,…" at bounding box center [202, 115] width 328 height 152
click at [120, 135] on div "g . V ( ) . match ( as ( 'x0' ) . and ( hasLabel ( 'parent' ) , has ( 'state' ,…" at bounding box center [202, 115] width 328 height 152
click at [51, 133] on div "g . V ( ) . match ( as ( 'x0' ) . and ( hasLabel ( 'parent' ) , has ( 'state' ,…" at bounding box center [202, 115] width 328 height 152
click at [74, 92] on div "g . V ( ) . match ( as ( 'x0' ) . and ( hasLabel ( 'parent' ) , has ( 'state' ,…" at bounding box center [202, 115] width 328 height 152
click at [83, 84] on div "g . V ( ) . match ( as ( 'x0' ) . and ( hasLabel ( 'parent' ) , has ( 'state' ,…" at bounding box center [202, 115] width 328 height 152
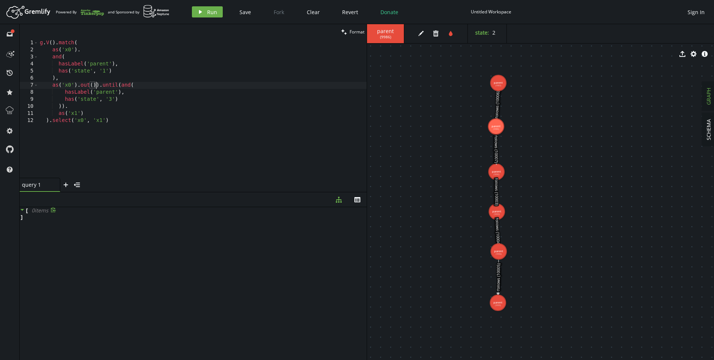
click at [97, 84] on div "g . V ( ) . match ( as ( 'x0' ) . and ( hasLabel ( 'parent' ) , has ( 'state' ,…" at bounding box center [202, 115] width 328 height 152
click at [122, 84] on div "g . V ( ) . match ( as ( 'x0' ) . and ( hasLabel ( 'parent' ) , has ( 'state' ,…" at bounding box center [202, 115] width 328 height 152
click at [79, 85] on div "g . V ( ) . match ( as ( 'x0' ) . and ( hasLabel ( 'parent' ) , has ( 'state' ,…" at bounding box center [202, 115] width 328 height 152
click at [354, 28] on button "clean Format" at bounding box center [353, 31] width 28 height 15
click at [156, 97] on div "g . V ( ) . match ( as ( 'x0' ) . and ( hasLabel ( 'parent' ) , has ( 'state' ,…" at bounding box center [202, 115] width 328 height 152
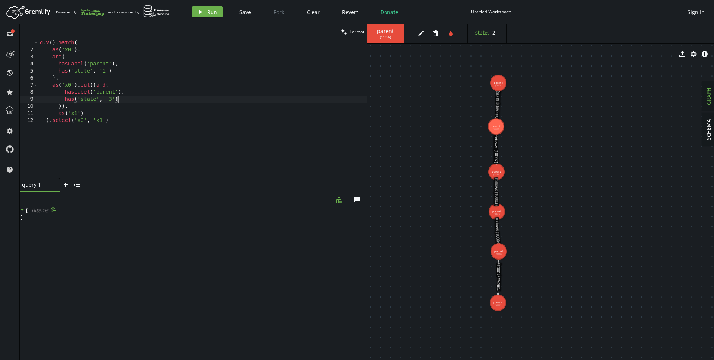
click at [65, 104] on div "g . V ( ) . match ( as ( 'x0' ) . and ( hasLabel ( 'parent' ) , has ( 'state' ,…" at bounding box center [202, 115] width 328 height 152
click at [358, 34] on span "Format" at bounding box center [357, 32] width 15 height 6
click at [157, 88] on div "g . V ( ) . match ( as ( 'x0' ) . and ( hasLabel ( 'parent' ) , has ( 'state' ,…" at bounding box center [202, 115] width 328 height 152
click at [157, 96] on div "g . V ( ) . match ( as ( 'x0' ) . and ( hasLabel ( 'parent' ) , has ( 'state' ,…" at bounding box center [202, 115] width 328 height 152
click at [156, 103] on div "g . V ( ) . match ( as ( 'x0' ) . and ( hasLabel ( 'parent' ) , has ( 'state' ,…" at bounding box center [202, 115] width 328 height 152
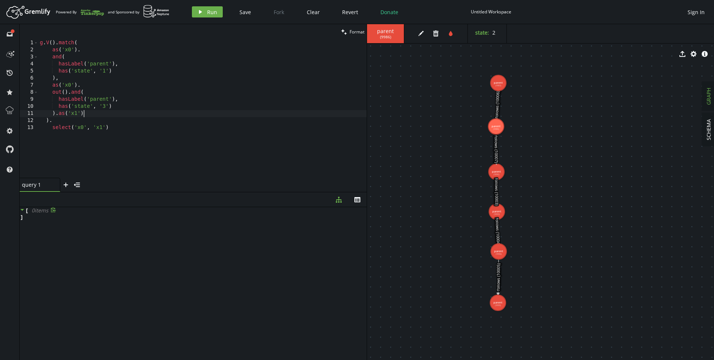
click at [155, 111] on div "g . V ( ) . match ( as ( 'x0' ) . and ( hasLabel ( 'parent' ) , has ( 'state' ,…" at bounding box center [202, 115] width 328 height 152
click at [105, 107] on div "g . V ( ) . match ( as ( 'x0' ) . and ( hasLabel ( 'parent' ) , has ( 'state' ,…" at bounding box center [202, 115] width 328 height 152
click at [353, 29] on span "Format" at bounding box center [357, 32] width 15 height 6
click at [133, 107] on div "g . V ( ) . match ( as ( 'x0' ) . and ( hasLabel ( 'parent' ) , has ( 'state' ,…" at bounding box center [202, 115] width 328 height 152
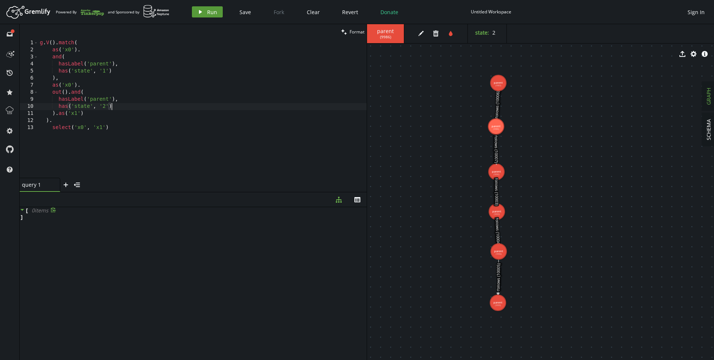
click at [210, 6] on button "play Run" at bounding box center [207, 11] width 31 height 11
click at [154, 117] on div "g . V ( ) . match ( as ( 'x0' ) . and ( hasLabel ( 'parent' ) , has ( 'state' ,…" at bounding box center [202, 115] width 328 height 152
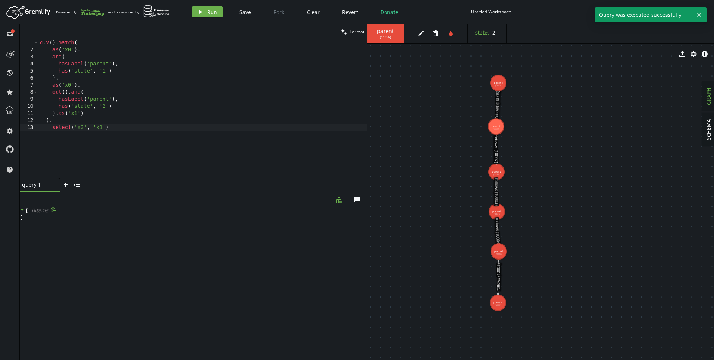
click at [150, 125] on div "g . V ( ) . match ( as ( 'x0' ) . and ( hasLabel ( 'parent' ) , has ( 'state' ,…" at bounding box center [202, 115] width 328 height 152
click at [75, 113] on div "g . V ( ) . match ( as ( 'x0' ) . and ( hasLabel ( 'parent' ) , has ( 'state' ,…" at bounding box center [202, 115] width 328 height 152
click at [124, 128] on div "g . V ( ) . match ( as ( 'x0' ) . and ( hasLabel ( 'parent' ) , has ( 'state' ,…" at bounding box center [202, 115] width 328 height 152
click at [126, 63] on div "g . V ( ) . match ( as ( 'x0' ) . and ( hasLabel ( 'parent' ) , has ( 'state' ,…" at bounding box center [202, 115] width 328 height 152
click at [126, 70] on div "g . V ( ) . match ( as ( 'x0' ) . and ( hasLabel ( 'parent' ) , has ( 'state' ,…" at bounding box center [202, 115] width 328 height 152
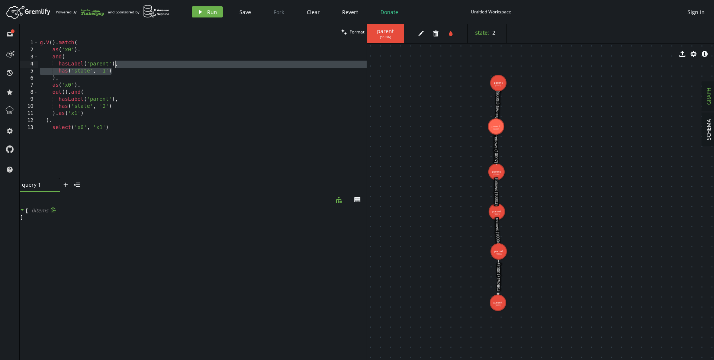
drag, startPoint x: 122, startPoint y: 70, endPoint x: 115, endPoint y: 64, distance: 9.2
click at [115, 64] on div "g . V ( ) . match ( as ( 'x0' ) . and ( hasLabel ( 'parent' ) , has ( 'state' ,…" at bounding box center [202, 115] width 328 height 152
click at [211, 11] on span "Run" at bounding box center [212, 12] width 10 height 7
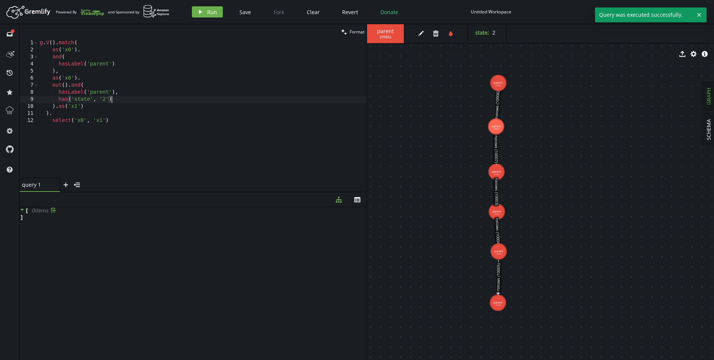
drag, startPoint x: 124, startPoint y: 100, endPoint x: 121, endPoint y: 92, distance: 8.2
click at [121, 92] on div "g . V ( ) . match ( as ( 'x0' ) . and ( hasLabel ( 'parent' ) ) , as ( 'x0' ) .…" at bounding box center [202, 115] width 328 height 152
click at [201, 12] on icon "play" at bounding box center [200, 12] width 6 height 6
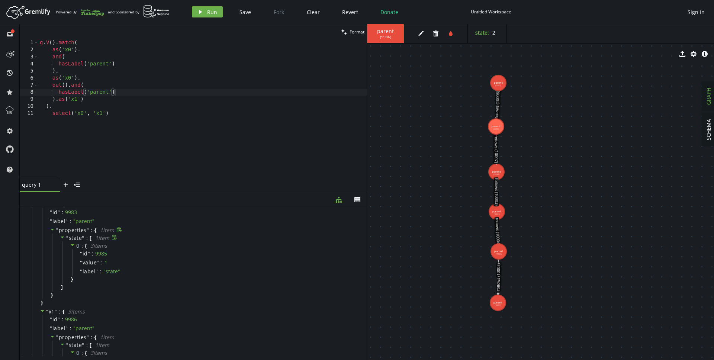
scroll to position [0, 0]
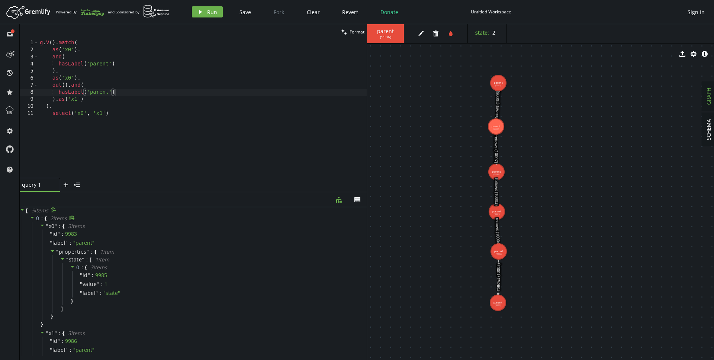
click at [31, 217] on icon at bounding box center [32, 218] width 4 height 2
click at [32, 229] on span at bounding box center [32, 226] width 5 height 7
click at [33, 240] on div "" x0 " : { 3 item s " id " : 9990 " label " : " parent " " properties " : { 1 i…" at bounding box center [198, 292] width 333 height 107
click at [33, 236] on icon at bounding box center [32, 235] width 5 height 5
click at [33, 244] on icon at bounding box center [32, 245] width 4 height 2
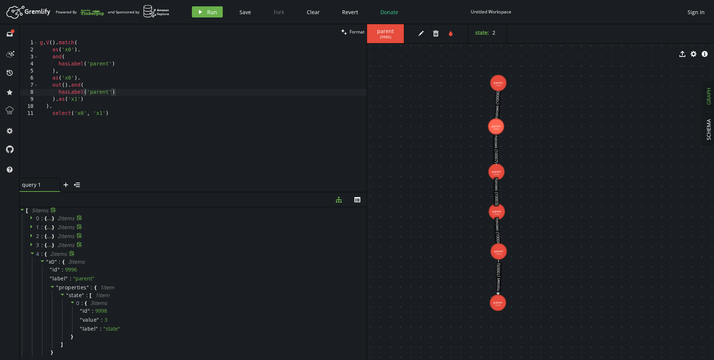
click at [32, 254] on icon at bounding box center [32, 253] width 5 height 5
click at [31, 217] on icon at bounding box center [31, 218] width 2 height 4
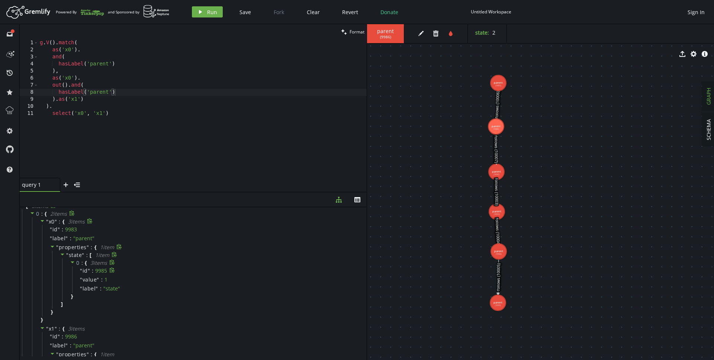
scroll to position [6, 0]
click at [126, 61] on div "g . V ( ) . match ( as ( 'x0' ) . and ( hasLabel ( 'parent' ) ) , as ( 'x0' ) .…" at bounding box center [202, 115] width 328 height 152
type textarea "hasLabel('parent'),"
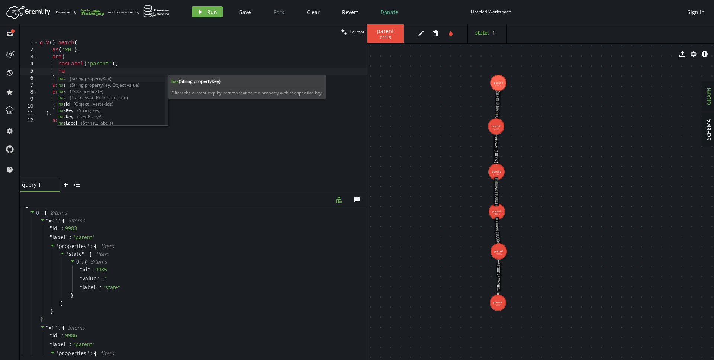
scroll to position [0, 28]
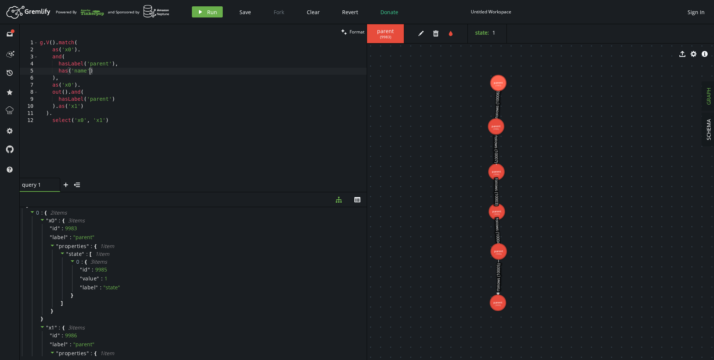
click at [78, 73] on div "g . V ( ) . match ( as ( 'x0' ) . and ( hasLabel ( 'parent' ) , has ( 'name' ) …" at bounding box center [202, 115] width 328 height 152
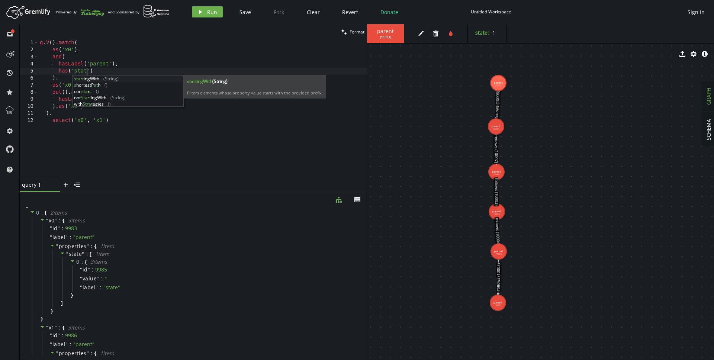
scroll to position [0, 50]
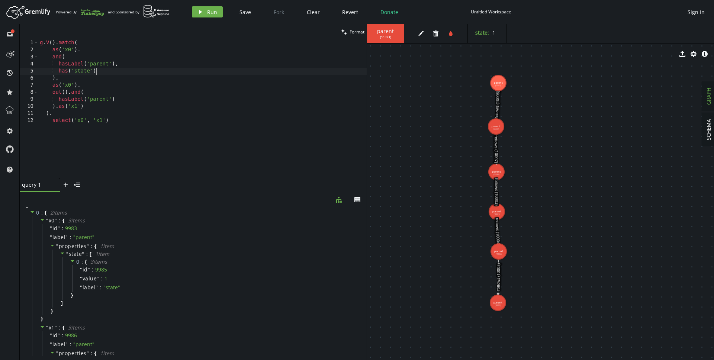
click at [119, 70] on div "g . V ( ) . match ( as ( 'x0' ) . and ( hasLabel ( 'parent' ) , has ( 'state' )…" at bounding box center [202, 115] width 328 height 152
click at [208, 11] on span "Run" at bounding box center [212, 12] width 10 height 7
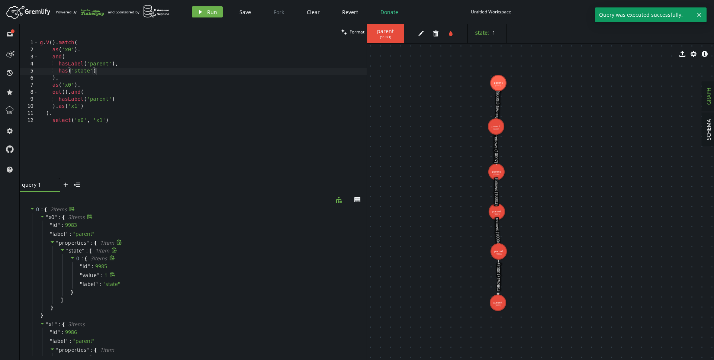
scroll to position [0, 0]
click at [92, 71] on div "g . V ( ) . match ( as ( 'x0' ) . and ( hasLabel ( 'parent' ) , has ( 'state' )…" at bounding box center [202, 115] width 328 height 152
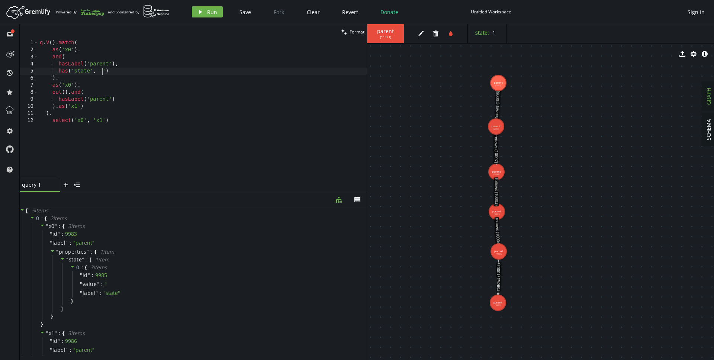
scroll to position [0, 65]
click at [205, 11] on button "play Run" at bounding box center [207, 11] width 31 height 11
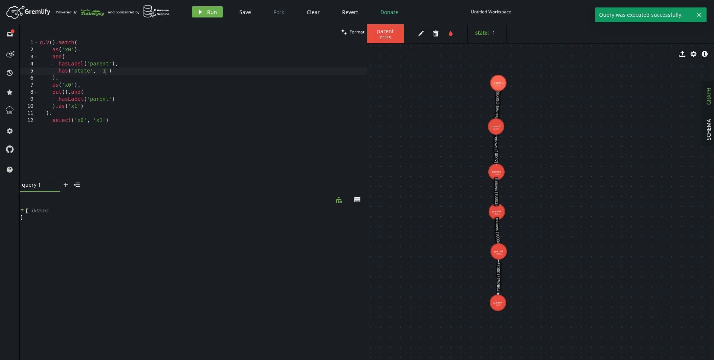
click at [122, 73] on div "g . V ( ) . match ( as ( 'x0' ) . and ( hasLabel ( 'parent' ) , has ( 'state' ,…" at bounding box center [202, 115] width 328 height 152
click at [108, 70] on div "g . V ( ) . match ( as ( 'x0' ) . and ( hasLabel ( 'parent' ) , has ( 'state' ,…" at bounding box center [202, 115] width 328 height 152
click at [204, 12] on button "play Run" at bounding box center [207, 11] width 31 height 11
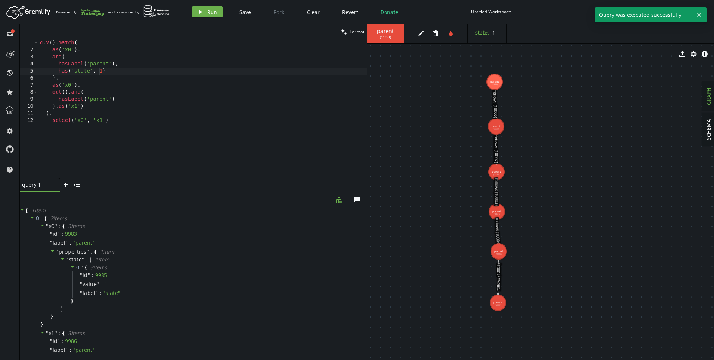
drag, startPoint x: 499, startPoint y: 84, endPoint x: 495, endPoint y: 82, distance: 5.3
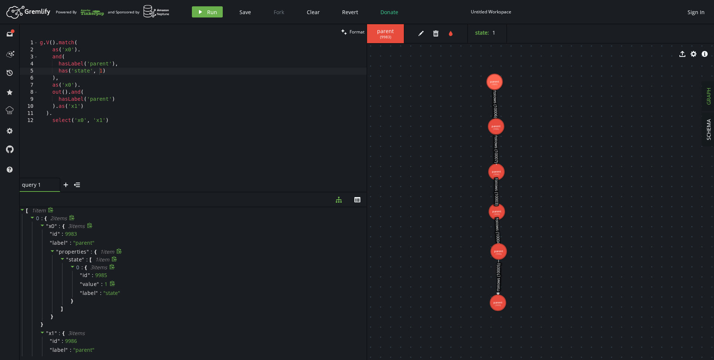
scroll to position [94, 0]
click at [101, 71] on div "g . V ( ) . match ( as ( 'x0' ) . and ( hasLabel ( 'parent' ) , has ( 'state' ,…" at bounding box center [202, 115] width 328 height 152
click at [122, 100] on div "g . V ( ) . match ( as ( 'x0' ) . and ( hasLabel ( 'parent' ) , has ( 'state' ,…" at bounding box center [202, 115] width 328 height 152
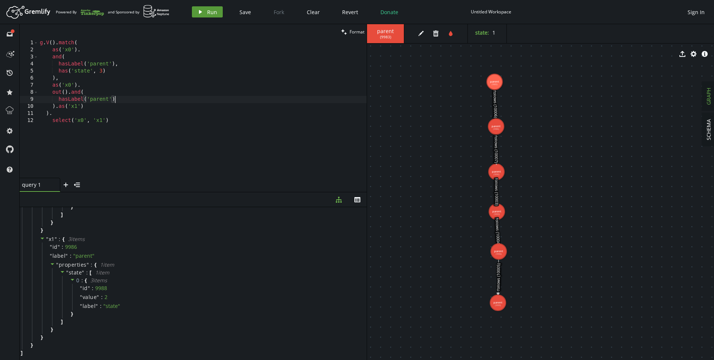
click at [199, 6] on button "play Run" at bounding box center [207, 11] width 31 height 11
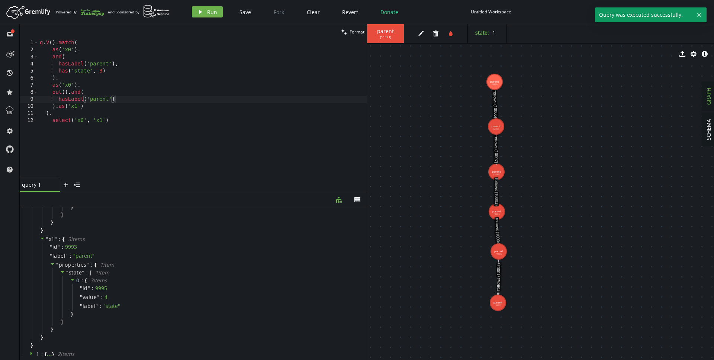
click at [128, 100] on div "g . V ( ) . match ( as ( 'x0' ) . and ( hasLabel ( 'parent' ) , has ( 'state' ,…" at bounding box center [202, 115] width 328 height 152
type textarea "hasLabel('parent'),"
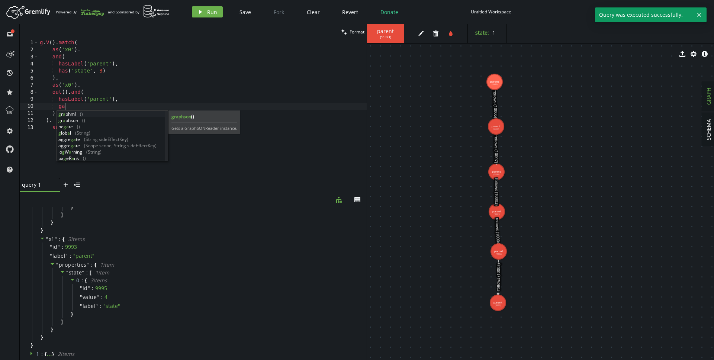
type textarea "g"
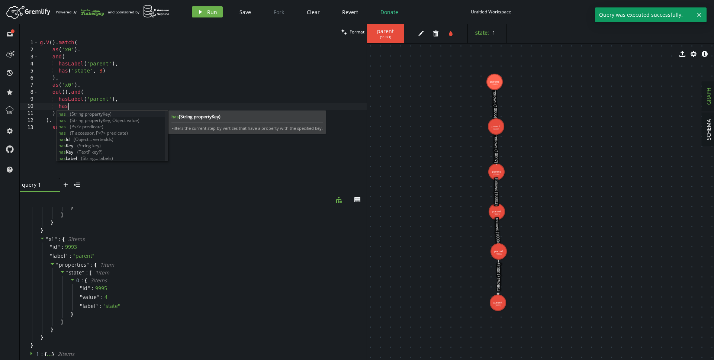
scroll to position [0, 28]
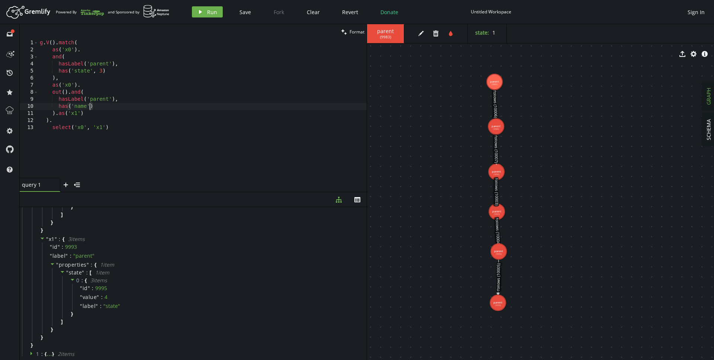
click at [81, 107] on div "g . V ( ) . match ( as ( 'x0' ) . and ( hasLabel ( 'parent' ) , has ( 'state' ,…" at bounding box center [202, 115] width 328 height 152
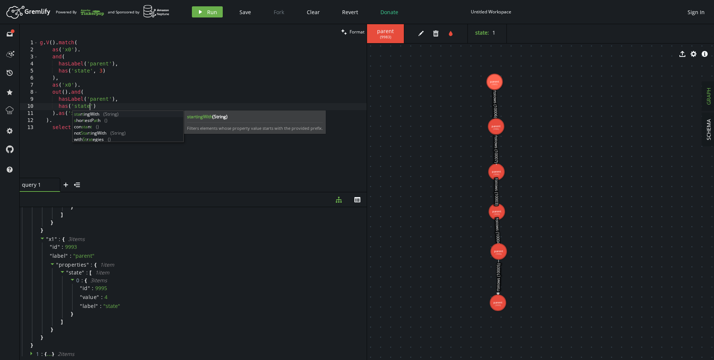
scroll to position [0, 50]
click at [103, 105] on div "g . V ( ) . match ( as ( 'x0' ) . and ( hasLabel ( 'parent' ) , has ( 'state' ,…" at bounding box center [202, 115] width 328 height 152
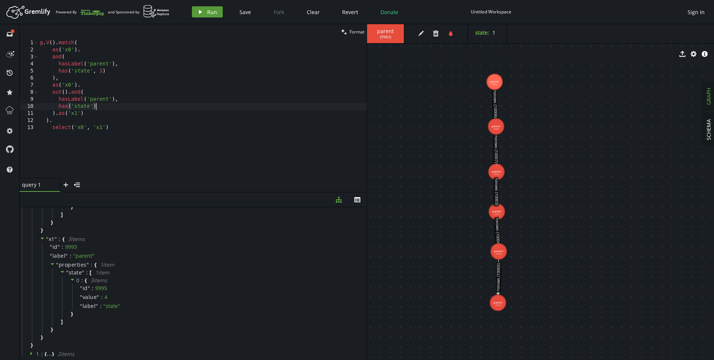
click at [204, 9] on button "play Run" at bounding box center [207, 11] width 31 height 11
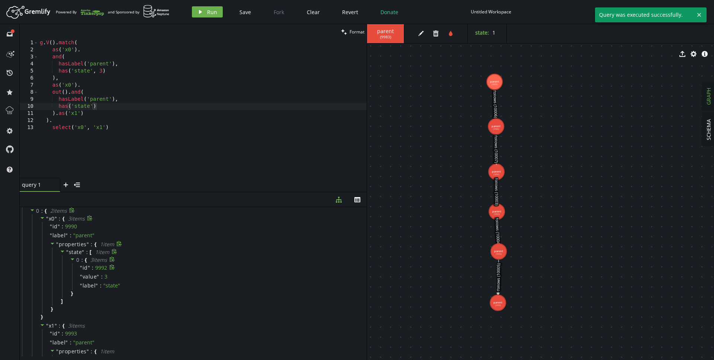
scroll to position [0, 0]
click at [30, 215] on icon at bounding box center [32, 217] width 5 height 5
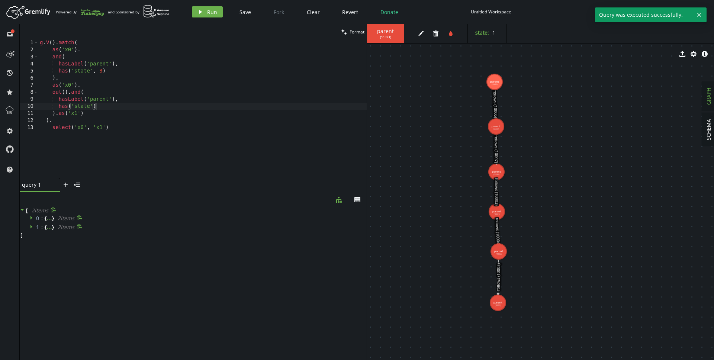
click at [32, 228] on icon at bounding box center [32, 226] width 5 height 5
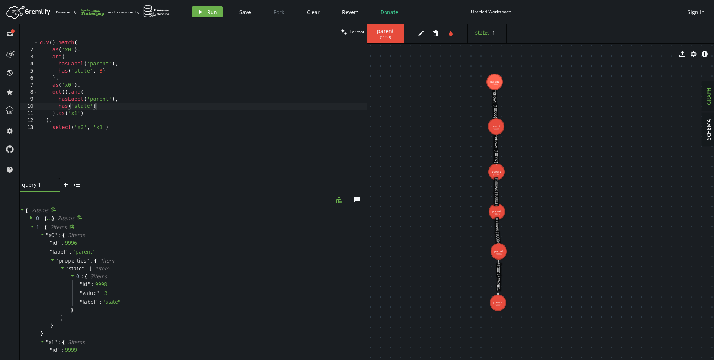
click at [32, 218] on icon at bounding box center [31, 218] width 2 height 4
click at [103, 104] on div "g . V ( ) . match ( as ( 'x0' ) . and ( hasLabel ( 'parent' ) , has ( 'state' ,…" at bounding box center [202, 115] width 328 height 152
click at [110, 108] on div "g . V ( ) . match ( as ( 'x0' ) . and ( hasLabel ( 'parent' ) , has ( 'state' ,…" at bounding box center [202, 115] width 328 height 152
click at [125, 108] on div "g . V ( ) . match ( as ( 'x0' ) . and ( hasLabel ( 'parent' ) , has ( 'state' ,…" at bounding box center [202, 115] width 328 height 152
click at [125, 113] on div "g . V ( ) . match ( as ( 'x0' ) . and ( hasLabel ( 'parent' ) , has ( 'state' ,…" at bounding box center [202, 115] width 328 height 152
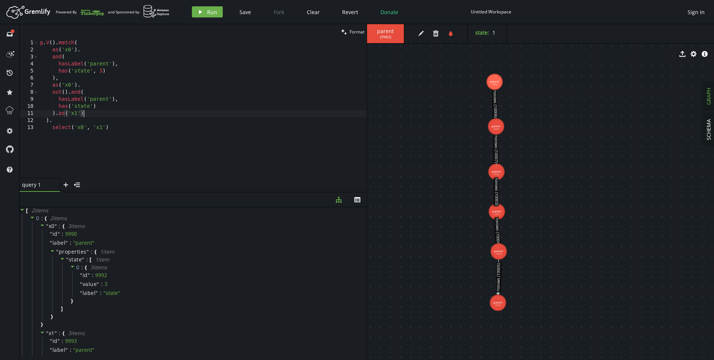
click at [32, 218] on icon at bounding box center [32, 218] width 4 height 2
click at [31, 226] on icon at bounding box center [32, 226] width 5 height 5
click at [135, 263] on div "[ 2 item s 0 : { ... } 2 item s 1 : { ... } 2 item s ]" at bounding box center [193, 281] width 347 height 149
click at [135, 236] on div "[ 2 item s 0 : { ... } 2 item s 1 : { ... } 2 item s ]" at bounding box center [193, 222] width 347 height 31
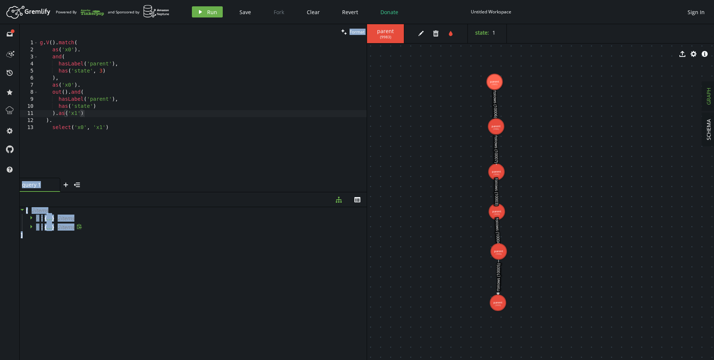
drag, startPoint x: 25, startPoint y: 235, endPoint x: 15, endPoint y: 206, distance: 31.0
click at [15, 206] on div "full-circle inbox history star cog help clean Format ).as('x1') 1 2 3 4 5 6 7 8…" at bounding box center [357, 192] width 714 height 336
click at [54, 246] on div "[ 2 item s 0 : { ... } 2 item s 1 : { ... } 2 item s ]" at bounding box center [193, 281] width 347 height 149
click at [103, 133] on div "g . V ( ) . match ( as ( 'x0' ) . and ( hasLabel ( 'parent' ) , has ( 'state' ,…" at bounding box center [202, 115] width 328 height 152
click at [91, 113] on div "g . V ( ) . match ( as ( 'x0' ) . and ( hasLabel ( 'parent' ) , has ( 'state' ,…" at bounding box center [202, 115] width 328 height 152
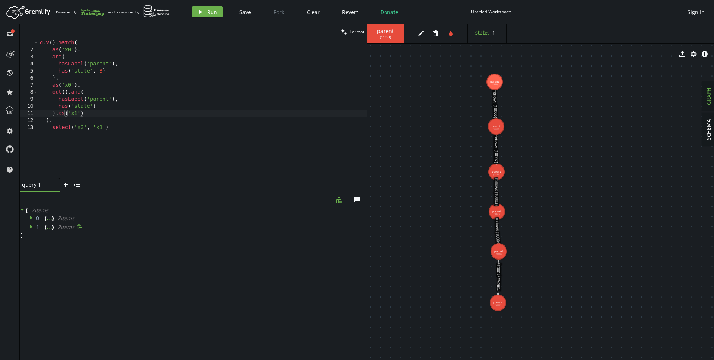
click at [89, 45] on div "g . V ( ) . match ( as ( 'x0' ) . and ( hasLabel ( 'parent' ) , has ( 'state' ,…" at bounding box center [202, 115] width 328 height 152
type textarea "g.V().match("
type textarea "as('x0')."
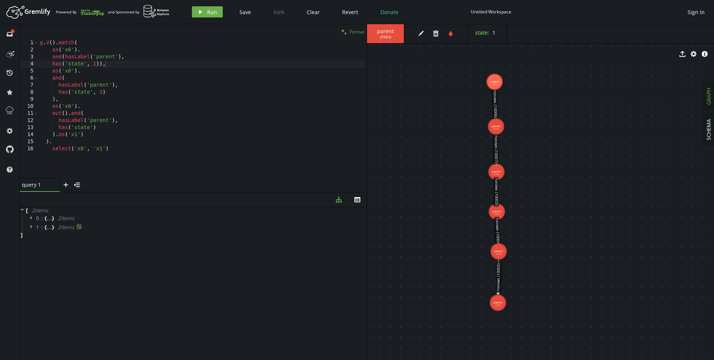
click at [351, 31] on span "Format" at bounding box center [357, 32] width 15 height 6
click at [137, 63] on div "g . V ( ) . match ( as ( 'x0' ) . and ( hasLabel ( 'parent' ) , has ( 'state' ,…" at bounding box center [202, 115] width 328 height 152
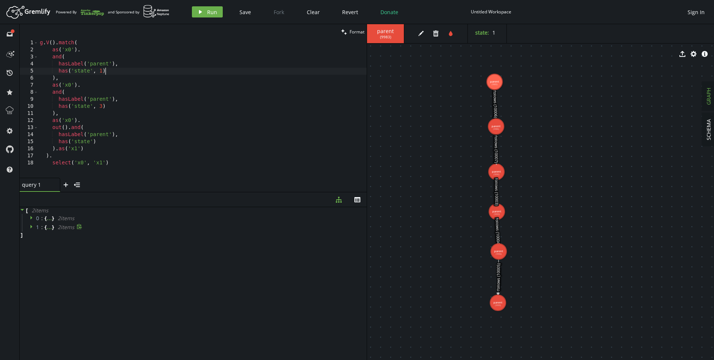
click at [129, 71] on div "g . V ( ) . match ( as ( 'x0' ) . and ( hasLabel ( 'parent' ) , has ( 'state' ,…" at bounding box center [202, 115] width 328 height 152
click at [119, 81] on div "g . V ( ) . match ( as ( 'x0' ) . and ( hasLabel ( 'parent' ) , has ( 'state' ,…" at bounding box center [202, 115] width 328 height 152
click at [71, 84] on div "g . V ( ) . match ( as ( 'x0' ) . and ( hasLabel ( 'parent' ) , has ( 'state' ,…" at bounding box center [202, 115] width 328 height 152
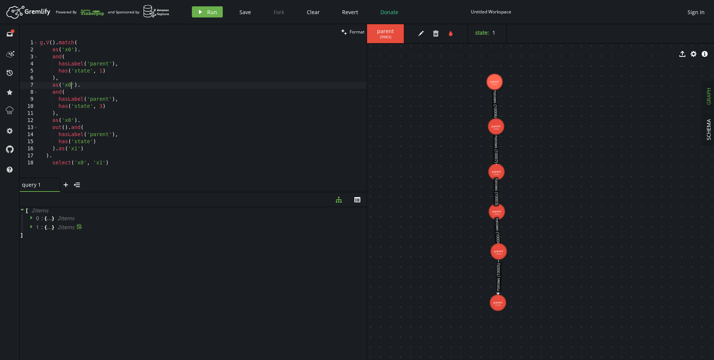
click at [76, 114] on div "g . V ( ) . match ( as ( 'x0' ) . and ( hasLabel ( 'parent' ) , has ( 'state' ,…" at bounding box center [202, 115] width 328 height 152
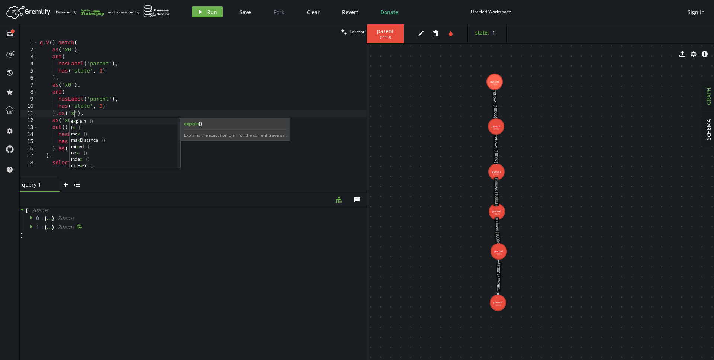
scroll to position [0, 37]
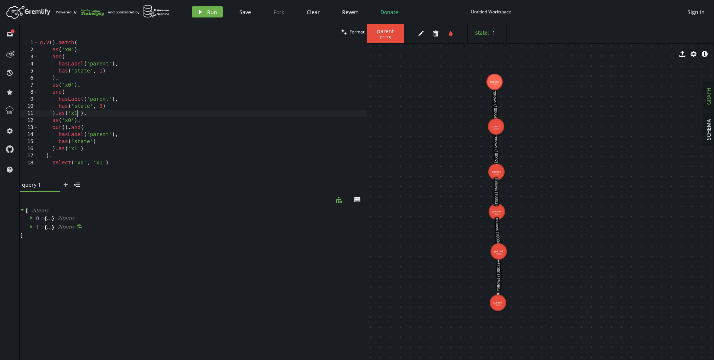
click at [71, 122] on div "g . V ( ) . match ( as ( 'x0' ) . and ( hasLabel ( 'parent' ) , has ( 'state' ,…" at bounding box center [202, 115] width 328 height 152
click at [77, 146] on div "g . V ( ) . match ( as ( 'x0' ) . and ( hasLabel ( 'parent' ) , has ( 'state' ,…" at bounding box center [202, 115] width 328 height 152
click at [105, 163] on div "g . V ( ) . match ( as ( 'x0' ) . and ( hasLabel ( 'parent' ) , has ( 'state' ,…" at bounding box center [202, 115] width 328 height 152
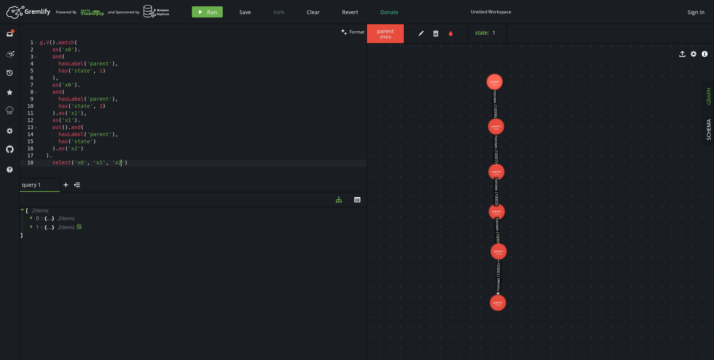
scroll to position [0, 81]
click at [52, 162] on div "g . V ( ) . match ( as ( 'x0' ) . and ( hasLabel ( 'parent' ) , has ( 'state' ,…" at bounding box center [202, 115] width 328 height 152
type textarea "select('x0', 'x1', 'x2')"
click at [135, 161] on div "g . V ( ) . match ( as ( 'x0' ) . and ( hasLabel ( 'parent' ) , has ( 'state' ,…" at bounding box center [202, 115] width 328 height 152
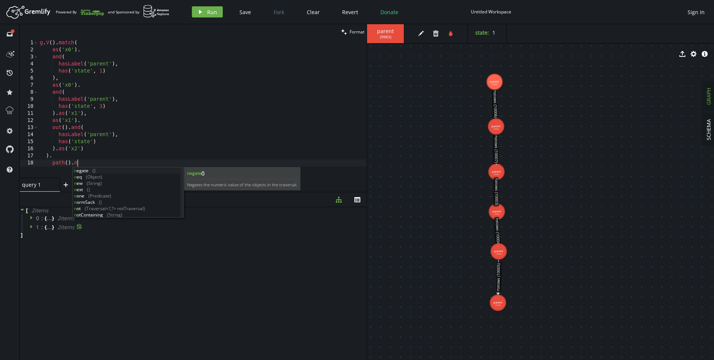
scroll to position [0, 40]
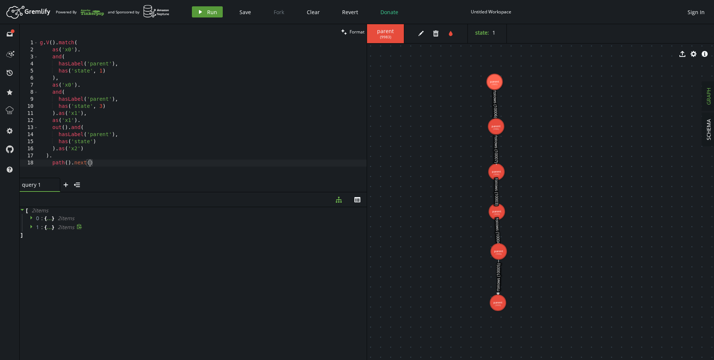
click at [197, 9] on icon "play" at bounding box center [200, 12] width 6 height 6
click at [97, 163] on div "g . V ( ) . match ( as ( 'x0' ) . and ( hasLabel ( 'parent' ) , has ( 'state' ,…" at bounding box center [202, 115] width 328 height 152
click at [116, 139] on div "g . V ( ) . match ( as ( 'x0' ) . and ( hasLabel ( 'parent' ) , has ( 'state' ,…" at bounding box center [202, 115] width 328 height 152
click at [134, 68] on div "g . V ( ) . match ( as ( 'x0' ) . and ( hasLabel ( 'parent' ) , has ( 'state' ,…" at bounding box center [202, 115] width 328 height 152
click at [133, 63] on div "g . V ( ) . match ( as ( 'x0' ) . and ( hasLabel ( 'parent' ) , has ( 'state' ,…" at bounding box center [202, 115] width 328 height 152
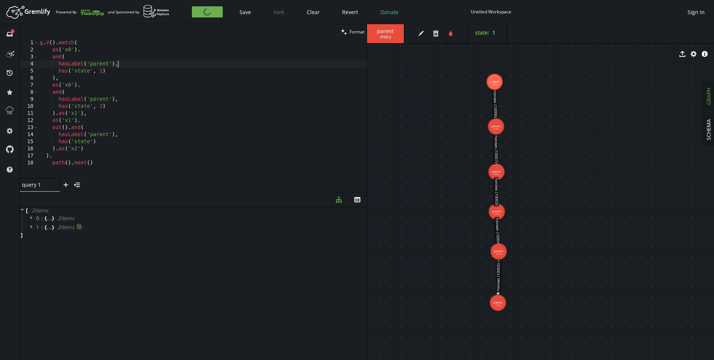
click at [89, 88] on div "g . V ( ) . match ( as ( 'x0' ) . and ( hasLabel ( 'parent' ) , has ( 'state' ,…" at bounding box center [202, 115] width 328 height 152
click at [89, 89] on div "g . V ( ) . match ( as ( 'x0' ) . and ( hasLabel ( 'parent' ) , has ( 'state' ,…" at bounding box center [202, 115] width 328 height 152
click at [51, 92] on div "g . V ( ) . match ( as ( 'x0' ) . and ( hasLabel ( 'parent' ) , has ( 'state' ,…" at bounding box center [202, 115] width 328 height 152
click at [350, 29] on span "Format" at bounding box center [357, 32] width 15 height 6
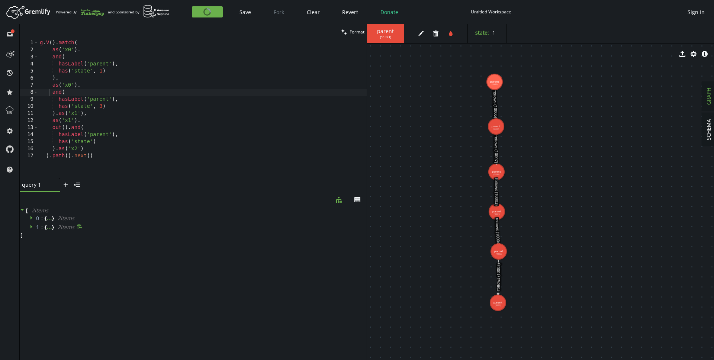
click at [119, 156] on div "g . V ( ) . match ( as ( 'x0' ) . and ( hasLabel ( 'parent' ) , has ( 'state' ,…" at bounding box center [202, 115] width 328 height 152
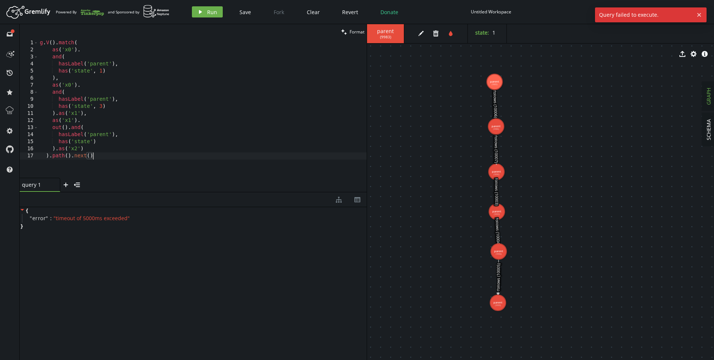
click at [126, 277] on div "{ " error " : " timeout of 5000ms exceeded " }" at bounding box center [193, 281] width 347 height 149
click at [71, 93] on div "g . V ( ) . match ( as ( 'x0' ) . and ( hasLabel ( 'parent' ) , has ( 'state' ,…" at bounding box center [202, 115] width 328 height 152
click at [52, 94] on div "g . V ( ) . match ( as ( 'x0' ) . and ( hasLabel ( 'parent' ) , has ( 'state' ,…" at bounding box center [202, 115] width 328 height 152
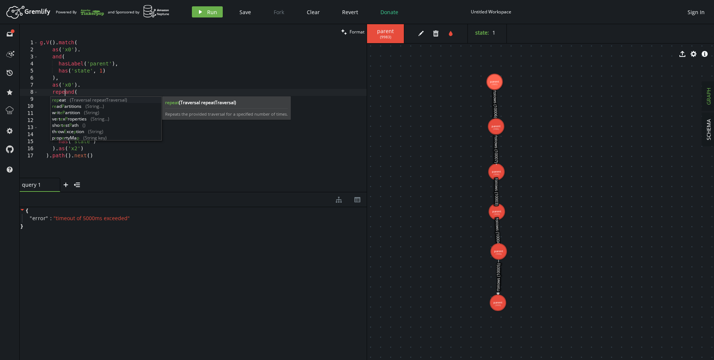
scroll to position [0, 25]
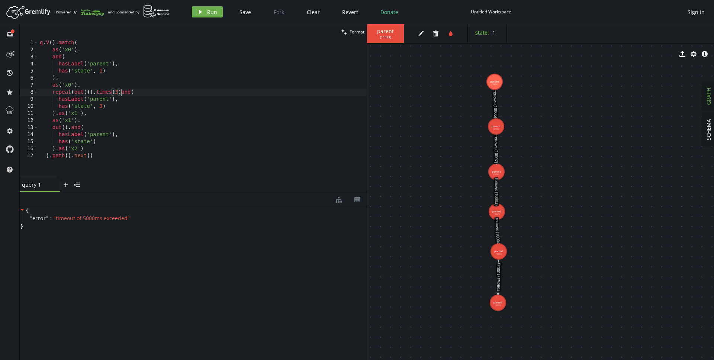
click at [120, 91] on div "g . V ( ) . match ( as ( 'x0' ) . and ( hasLabel ( 'parent' ) , has ( 'state' ,…" at bounding box center [202, 115] width 328 height 152
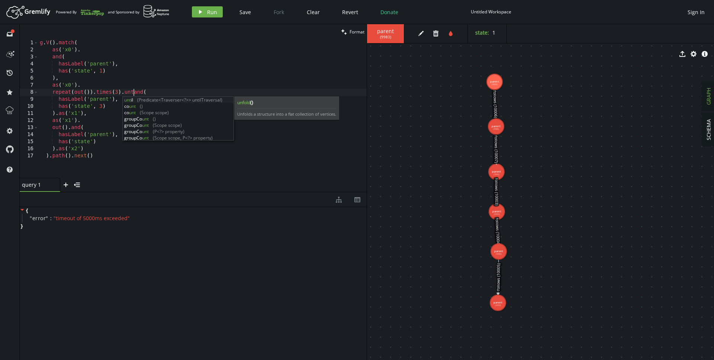
scroll to position [0, 97]
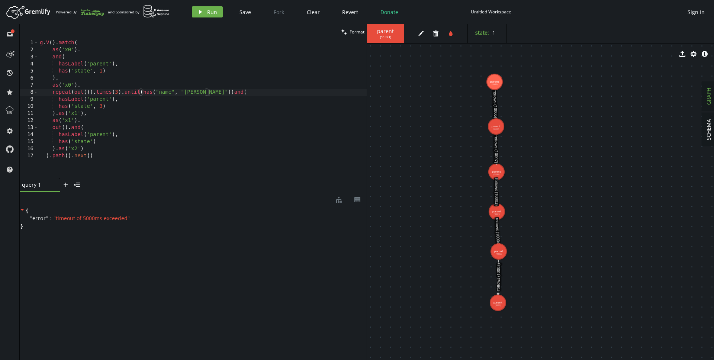
click at [209, 93] on div "g . V ( ) . match ( as ( 'x0' ) . and ( hasLabel ( 'parent' ) , has ( 'state' ,…" at bounding box center [202, 115] width 328 height 152
click at [142, 91] on div "g . V ( ) . match ( as ( 'x0' ) . and ( hasLabel ( 'parent' ) , has ( 'state' ,…" at bounding box center [202, 115] width 328 height 152
click at [177, 91] on div "g . V ( ) . match ( as ( 'x0' ) . and ( hasLabel ( 'parent' ) , has ( 'state' ,…" at bounding box center [202, 115] width 328 height 152
click at [153, 103] on div "g . V ( ) . match ( as ( 'x0' ) . and ( hasLabel ( 'parent' ) , has ( 'state' ,…" at bounding box center [202, 115] width 328 height 152
click at [55, 112] on div "g . V ( ) . match ( as ( 'x0' ) . and ( hasLabel ( 'parent' ) , has ( 'state' ,…" at bounding box center [202, 115] width 328 height 152
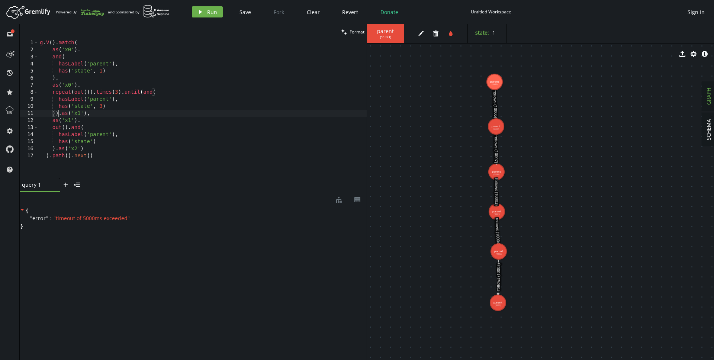
scroll to position [0, 19]
click at [121, 91] on div "g . V ( ) . match ( as ( 'x0' ) . and ( hasLabel ( 'parent' ) , has ( 'state' ,…" at bounding box center [202, 115] width 328 height 152
click at [94, 91] on div "g . V ( ) . match ( as ( 'x0' ) . and ( hasLabel ( 'parent' ) , has ( 'state' ,…" at bounding box center [202, 115] width 328 height 152
click at [153, 101] on div "g . V ( ) . match ( as ( 'x0' ) . and ( hasLabel ( 'parent' ) , has ( 'state' ,…" at bounding box center [202, 115] width 328 height 152
click at [153, 90] on div "g . V ( ) . match ( as ( 'x0' ) . and ( hasLabel ( 'parent' ) , has ( 'state' ,…" at bounding box center [202, 115] width 328 height 152
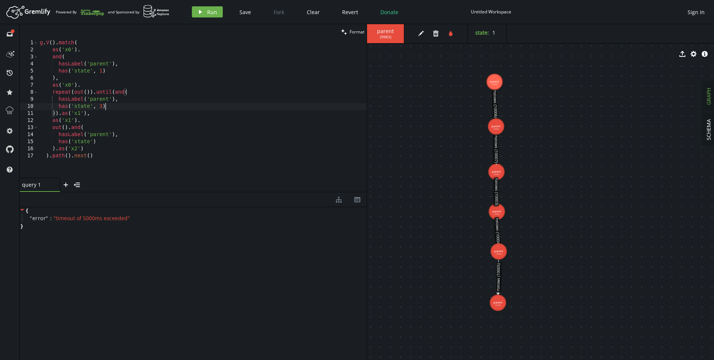
click at [136, 108] on div "g . V ( ) . match ( as ( 'x0' ) . and ( hasLabel ( 'parent' ) , has ( 'state' ,…" at bounding box center [202, 115] width 328 height 152
click at [133, 115] on div "g . V ( ) . match ( as ( 'x0' ) . and ( hasLabel ( 'parent' ) , has ( 'state' ,…" at bounding box center [202, 115] width 328 height 152
click at [87, 114] on div "g . V ( ) . match ( as ( 'x0' ) . and ( hasLabel ( 'parent' ) , has ( 'state' ,…" at bounding box center [202, 115] width 328 height 152
click at [87, 149] on div "g . V ( ) . match ( as ( 'x0' ) . and ( hasLabel ( 'parent' ) , has ( 'state' ,…" at bounding box center [202, 115] width 328 height 152
click at [105, 120] on div "g . V ( ) . match ( as ( 'x0' ) . and ( hasLabel ( 'parent' ) , has ( 'state' ,…" at bounding box center [202, 115] width 328 height 152
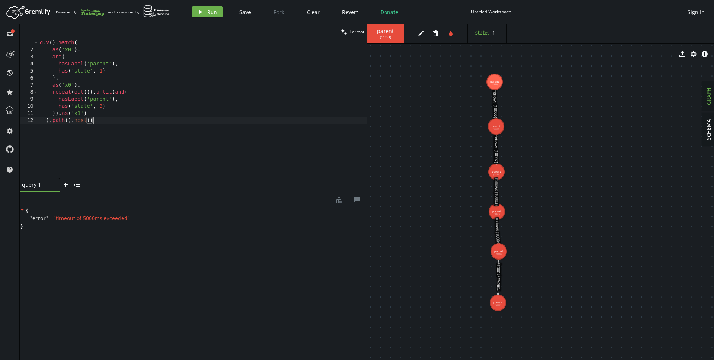
click at [51, 121] on div "g . V ( ) . match ( as ( 'x0' ) . and ( hasLabel ( 'parent' ) , has ( 'state' ,…" at bounding box center [202, 115] width 328 height 152
click at [102, 123] on div "g . V ( ) . match ( as ( 'x0' ) . and ( hasLabel ( 'parent' ) , has ( 'state' ,…" at bounding box center [202, 115] width 328 height 152
click at [209, 6] on button "play Run" at bounding box center [207, 11] width 31 height 11
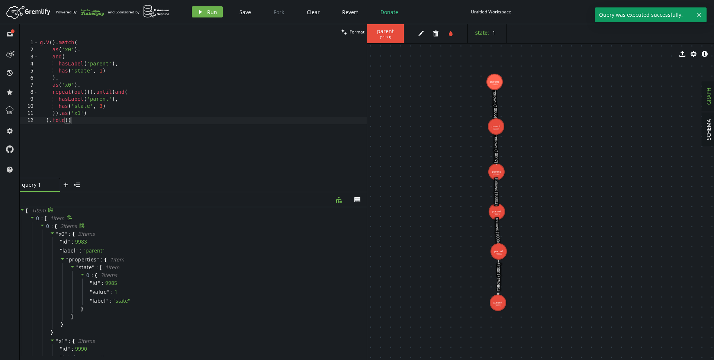
click at [43, 223] on icon at bounding box center [42, 225] width 5 height 5
click at [42, 226] on icon at bounding box center [42, 226] width 2 height 4
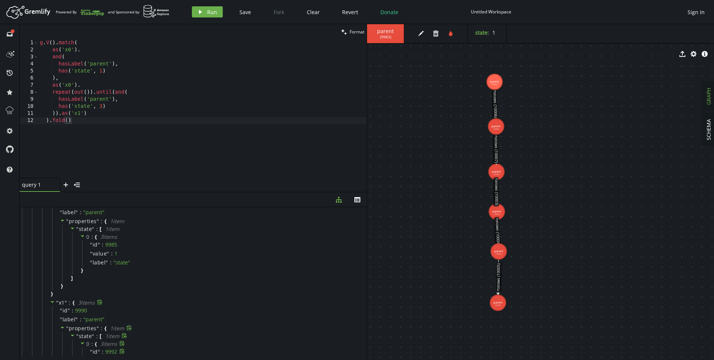
scroll to position [18, 0]
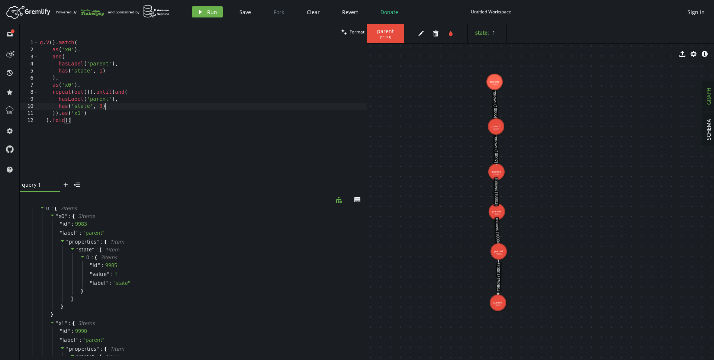
click at [151, 106] on div "g . V ( ) . match ( as ( 'x0' ) . and ( hasLabel ( 'parent' ) , has ( 'state' ,…" at bounding box center [202, 115] width 328 height 152
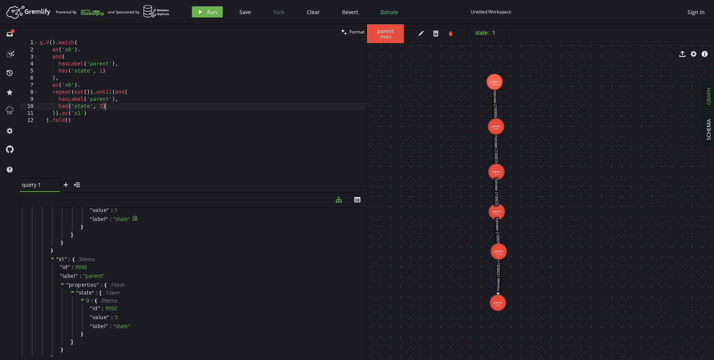
scroll to position [100, 0]
click at [422, 33] on icon "edit" at bounding box center [421, 33] width 6 height 6
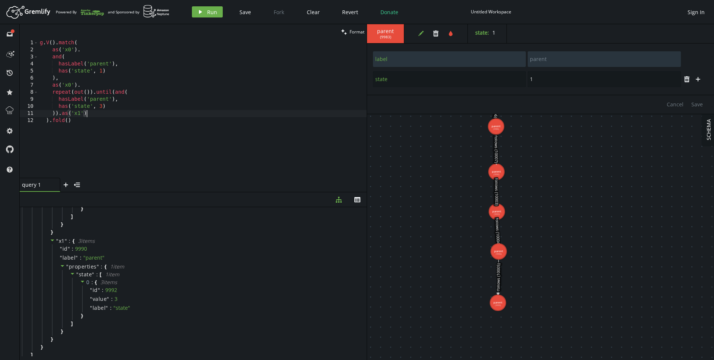
click at [93, 113] on div "g . V ( ) . match ( as ( 'x0' ) . and ( hasLabel ( 'parent' ) , has ( 'state' ,…" at bounding box center [202, 115] width 328 height 152
click at [49, 122] on div "g . V ( ) . match ( as ( 'x0' ) . and ( hasLabel ( 'parent' ) , has ( 'state' ,…" at bounding box center [202, 115] width 328 height 152
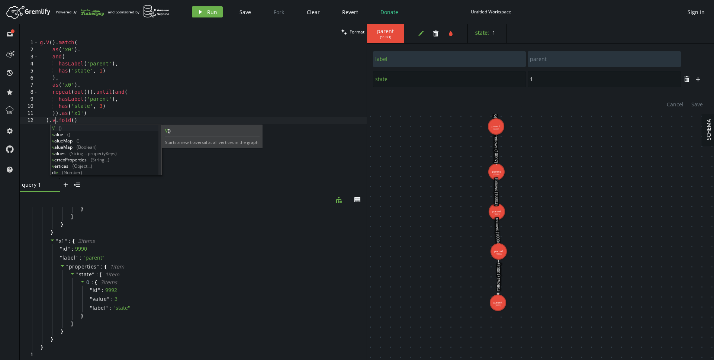
scroll to position [0, 19]
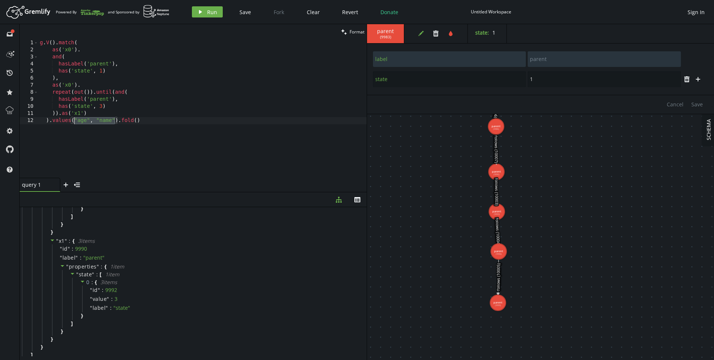
click at [75, 121] on div "g . V ( ) . match ( as ( 'x0' ) . and ( hasLabel ( 'parent' ) , has ( 'state' ,…" at bounding box center [202, 115] width 328 height 152
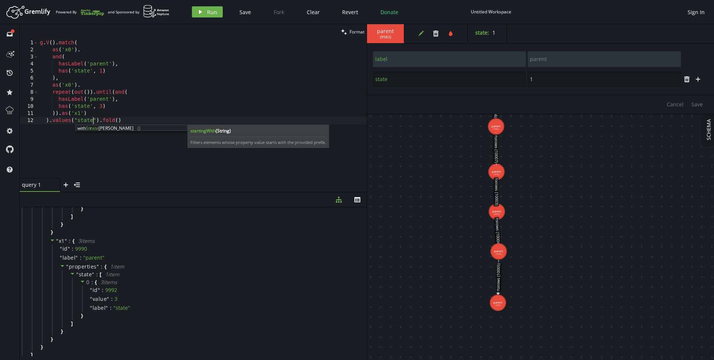
click at [130, 116] on div "g . V ( ) . match ( as ( 'x0' ) . and ( hasLabel ( 'parent' ) , has ( 'state' ,…" at bounding box center [202, 115] width 328 height 152
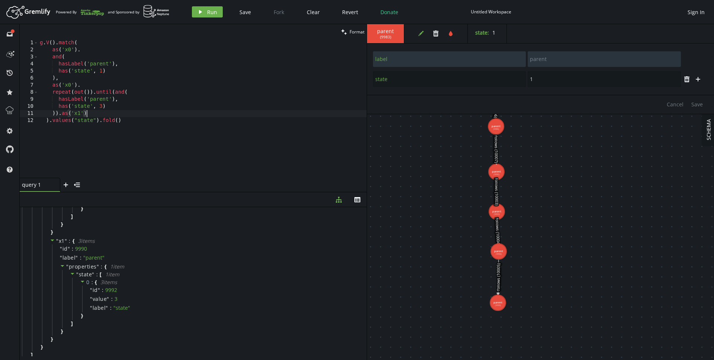
click at [140, 116] on div "g . V ( ) . match ( as ( 'x0' ) . and ( hasLabel ( 'parent' ) , has ( 'state' ,…" at bounding box center [202, 115] width 328 height 152
click at [142, 118] on div "g . V ( ) . match ( as ( 'x0' ) . and ( hasLabel ( 'parent' ) , has ( 'state' ,…" at bounding box center [202, 115] width 328 height 152
click at [211, 12] on span "Run" at bounding box center [212, 12] width 10 height 7
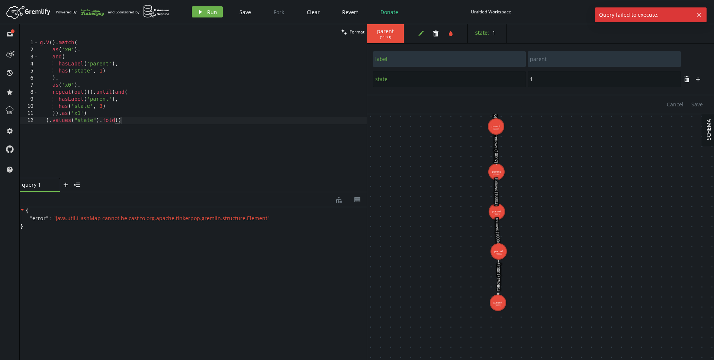
click at [138, 119] on div "g . V ( ) . match ( as ( 'x0' ) . and ( hasLabel ( 'parent' ) , has ( 'state' ,…" at bounding box center [202, 115] width 328 height 152
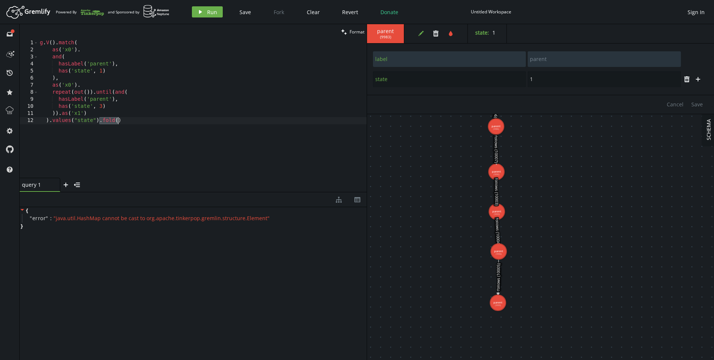
drag, startPoint x: 100, startPoint y: 120, endPoint x: 139, endPoint y: 120, distance: 38.7
click at [139, 120] on div "g . V ( ) . match ( as ( 'x0' ) . and ( hasLabel ( 'parent' ) , has ( 'state' ,…" at bounding box center [202, 115] width 328 height 152
click at [206, 13] on button "play Run" at bounding box center [207, 11] width 31 height 11
click at [113, 123] on div "g . V ( ) . match ( as ( 'x0' ) . and ( hasLabel ( 'parent' ) , has ( 'state' ,…" at bounding box center [202, 115] width 328 height 152
click at [49, 119] on div "g . V ( ) . match ( as ( 'x0' ) . and ( hasLabel ( 'parent' ) , has ( 'state' ,…" at bounding box center [202, 115] width 328 height 152
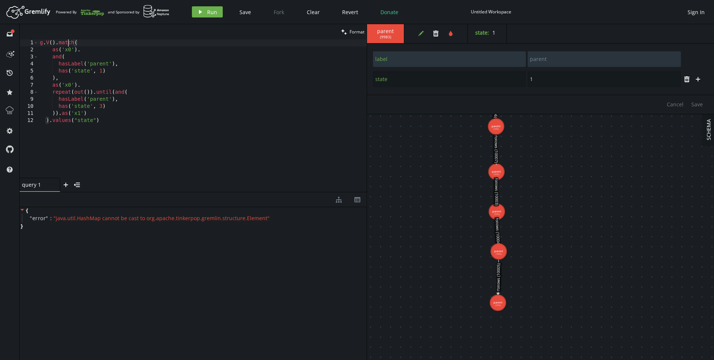
click at [67, 44] on div "g . V ( ) . match ( as ( 'x0' ) . and ( hasLabel ( 'parent' ) , has ( 'state' ,…" at bounding box center [202, 115] width 328 height 152
click at [49, 120] on div "g . V ( ) . match ( as ( 'x0' ) . and ( hasLabel ( 'parent' ) , has ( 'state' ,…" at bounding box center [202, 115] width 328 height 152
click at [109, 122] on div "g . V ( ) . match ( as ( 'x0' ) . and ( hasLabel ( 'parent' ) , has ( 'state' ,…" at bounding box center [202, 115] width 328 height 152
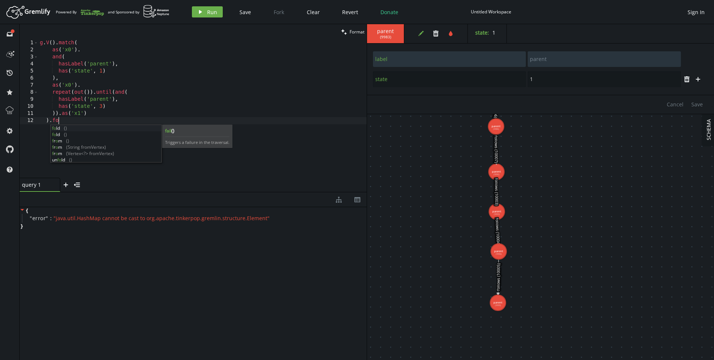
scroll to position [0, 21]
click at [209, 12] on span "Run" at bounding box center [212, 12] width 10 height 7
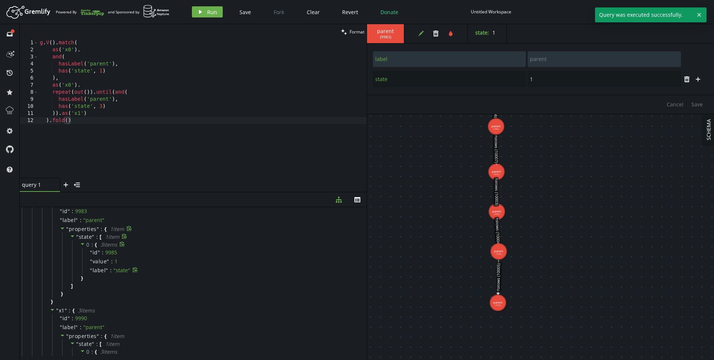
scroll to position [29, 0]
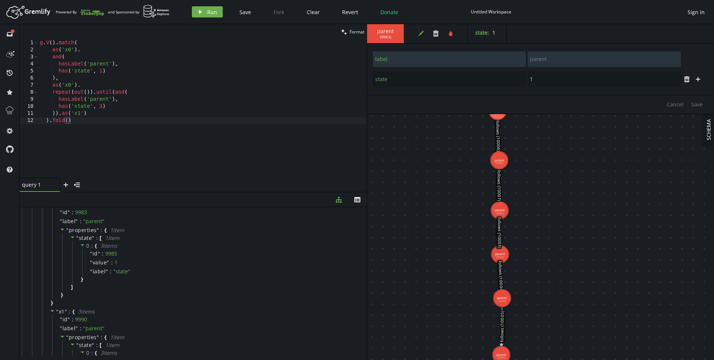
drag, startPoint x: 480, startPoint y: 149, endPoint x: 479, endPoint y: 184, distance: 35.7
click at [421, 33] on icon "button" at bounding box center [420, 33] width 5 height 5
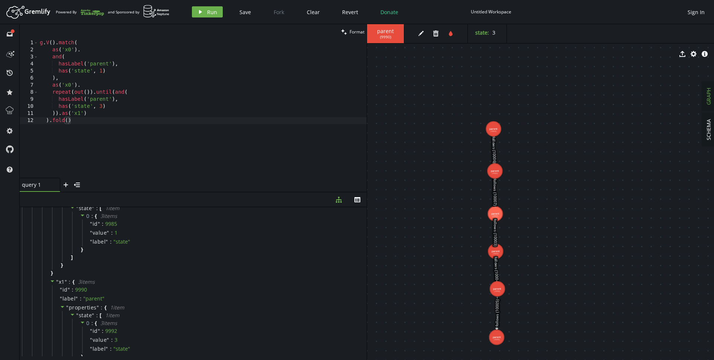
scroll to position [0, 0]
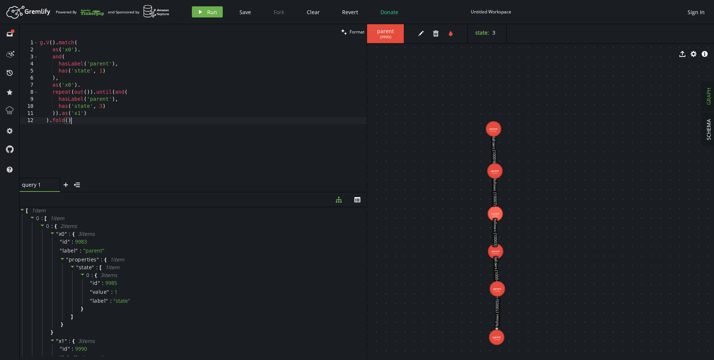
click at [226, 122] on div "g . V ( ) . match ( as ( 'x0' ) . and ( hasLabel ( 'parent' ) , has ( 'state' ,…" at bounding box center [202, 115] width 328 height 152
click at [196, 114] on div "g . V ( ) . match ( as ( 'x0' ) . and ( hasLabel ( 'parent' ) , has ( 'state' ,…" at bounding box center [202, 115] width 328 height 152
click at [188, 107] on div "g . V ( ) . match ( as ( 'x0' ) . and ( hasLabel ( 'parent' ) , has ( 'state' ,…" at bounding box center [202, 115] width 328 height 152
click at [183, 113] on div "g . V ( ) . match ( as ( 'x0' ) . and ( hasLabel ( 'parent' ) , has ( 'state' ,…" at bounding box center [202, 115] width 328 height 152
type textarea ")).as('x1'),"
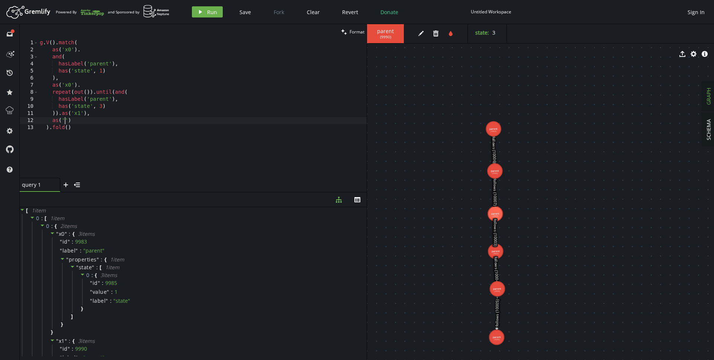
scroll to position [0, 28]
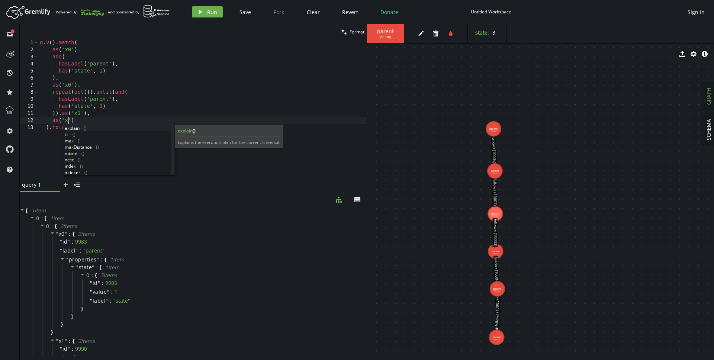
type textarea "as('x1')"
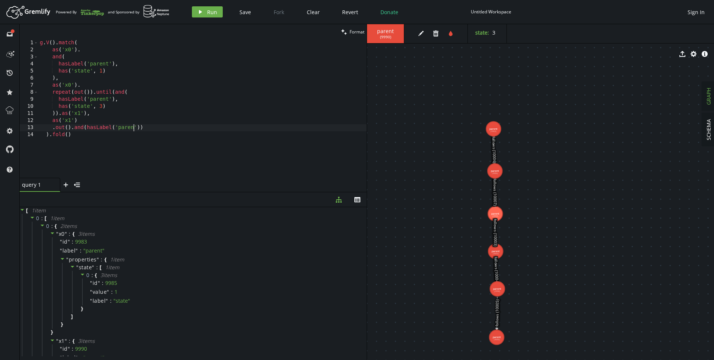
scroll to position [0, 97]
click at [70, 129] on div "g . V ( ) . match ( as ( 'x0' ) . and ( hasLabel ( 'parent' ) , has ( 'state' ,…" at bounding box center [202, 115] width 328 height 152
click at [347, 27] on button "clean Format" at bounding box center [353, 31] width 28 height 15
click at [153, 136] on div "g . V ( ) . match ( as ( 'x0' ) . and ( hasLabel ( 'parent' ) , has ( 'state' ,…" at bounding box center [202, 115] width 328 height 152
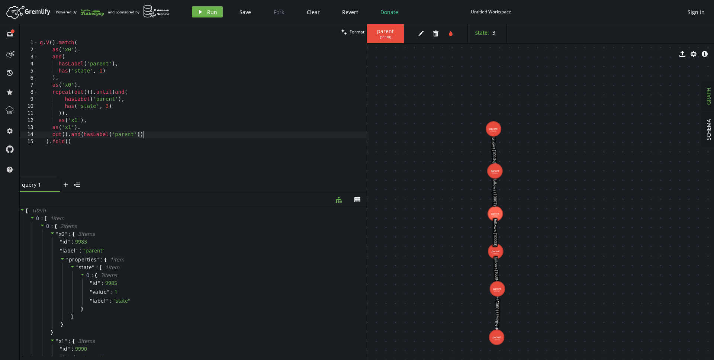
click at [138, 132] on div "g . V ( ) . match ( as ( 'x0' ) . and ( hasLabel ( 'parent' ) , has ( 'state' ,…" at bounding box center [202, 115] width 328 height 152
click at [141, 136] on div "g . V ( ) . match ( as ( 'x0' ) . and ( hasLabel ( 'parent' ) , has ( 'state' ,…" at bounding box center [202, 115] width 328 height 152
click at [348, 31] on button "clean Format" at bounding box center [353, 31] width 28 height 15
click at [136, 157] on div "g . V ( ) . match ( as ( 'x0' ) . and ( hasLabel ( 'parent' ) , has ( 'state' ,…" at bounding box center [202, 115] width 328 height 152
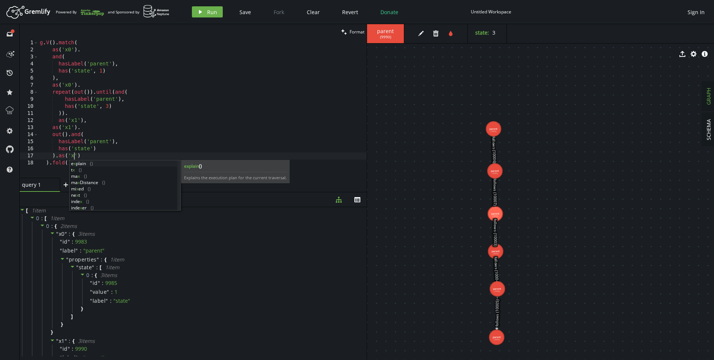
scroll to position [0, 37]
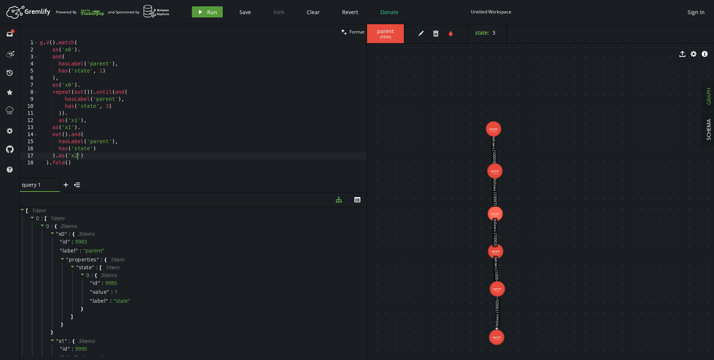
click at [210, 12] on span "Run" at bounding box center [212, 12] width 10 height 7
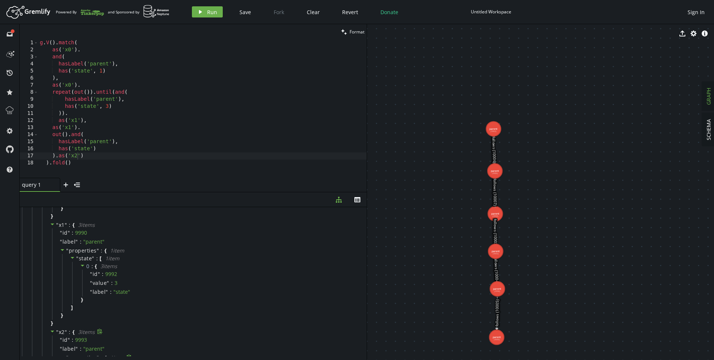
scroll to position [217, 0]
click at [133, 142] on div "g . V ( ) . match ( as ( 'x0' ) . and ( hasLabel ( 'parent' ) , has ( 'state' ,…" at bounding box center [202, 115] width 328 height 152
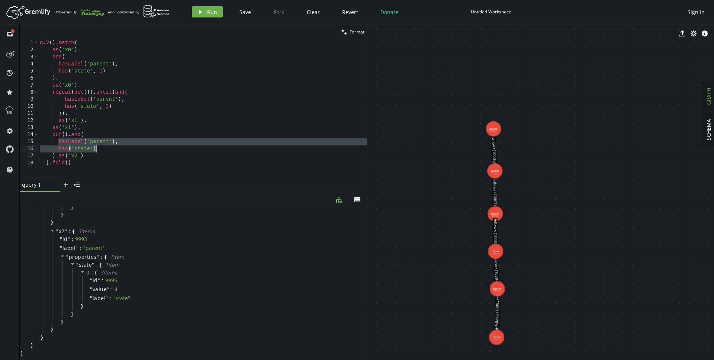
drag, startPoint x: 58, startPoint y: 143, endPoint x: 123, endPoint y: 148, distance: 66.0
click at [123, 148] on div "g . V ( ) . match ( as ( 'x0' ) . and ( hasLabel ( 'parent' ) , has ( 'state' ,…" at bounding box center [202, 115] width 328 height 152
click at [120, 149] on div "g . V ( ) . match ( as ( 'x0' ) . and ( hasLabel ( 'parent' ) , has ( 'state' ,…" at bounding box center [202, 115] width 328 height 152
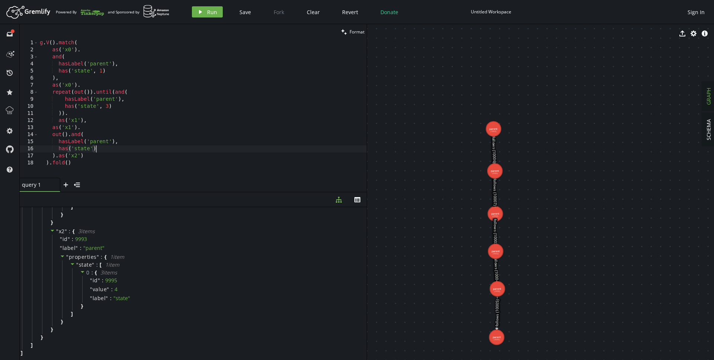
click at [118, 155] on div "g . V ( ) . match ( as ( 'x0' ) . and ( hasLabel ( 'parent' ) , has ( 'state' ,…" at bounding box center [202, 115] width 328 height 152
click at [109, 167] on div "g . V ( ) . match ( as ( 'x0' ) . and ( hasLabel ( 'parent' ) , has ( 'state' ,…" at bounding box center [202, 115] width 328 height 152
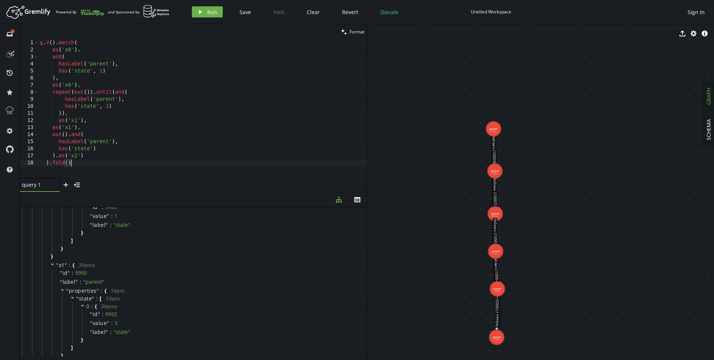
scroll to position [0, 0]
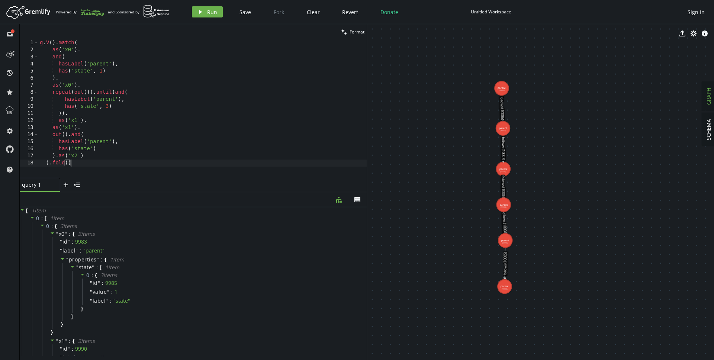
drag, startPoint x: 465, startPoint y: 207, endPoint x: 476, endPoint y: 164, distance: 44.5
click at [642, 33] on icon "export" at bounding box center [682, 33] width 6 height 6
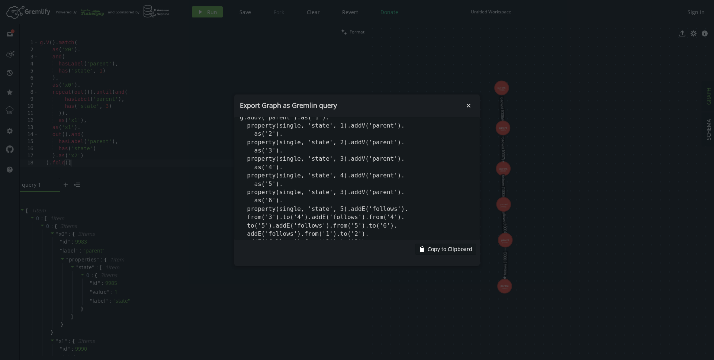
scroll to position [20, 0]
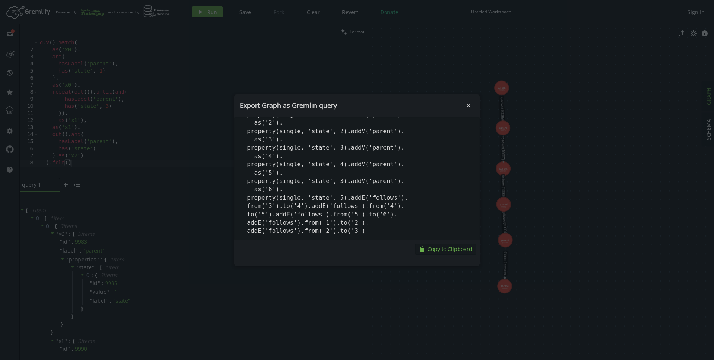
click at [443, 246] on span "Copy to Clipboard" at bounding box center [450, 248] width 45 height 7
click at [470, 108] on icon "small-cross" at bounding box center [468, 105] width 7 height 7
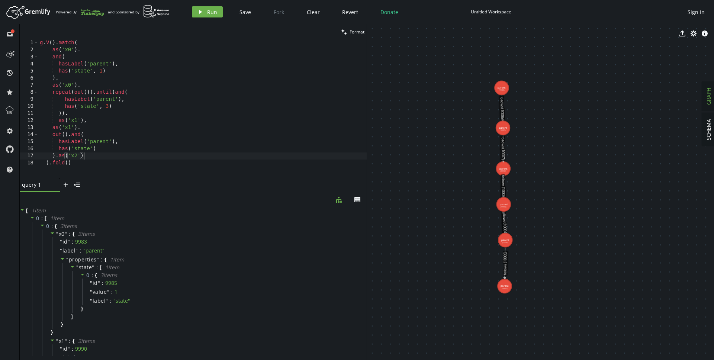
click at [153, 155] on div "g . V ( ) . match ( as ( 'x0' ) . and ( hasLabel ( 'parent' ) , has ( 'state' ,…" at bounding box center [202, 115] width 328 height 152
click at [106, 159] on div "g . V ( ) . match ( as ( 'x0' ) . and ( hasLabel ( 'parent' ) , has ( 'state' ,…" at bounding box center [202, 115] width 328 height 152
click at [100, 164] on div "g . V ( ) . match ( as ( 'x0' ) . and ( hasLabel ( 'parent' ) , has ( 'state' ,…" at bounding box center [202, 115] width 328 height 152
click at [99, 66] on div "g . V ( ) . match ( as ( 'x0' ) . and ( hasLabel ( 'parent' ) , has ( 'state' ,…" at bounding box center [202, 115] width 328 height 152
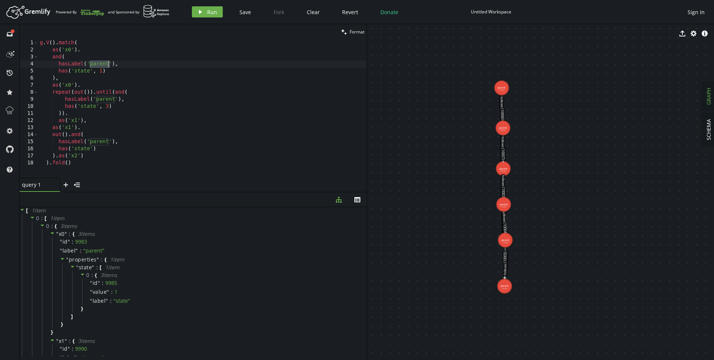
click at [84, 71] on div "g . V ( ) . match ( as ( 'x0' ) . and ( hasLabel ( 'parent' ) , has ( 'state' ,…" at bounding box center [202, 115] width 328 height 152
click at [129, 73] on div "g . V ( ) . match ( as ( 'x0' ) . and ( hasLabel ( 'parent' ) , has ( 'state' ,…" at bounding box center [202, 115] width 328 height 152
click at [130, 62] on div "g . V ( ) . match ( as ( 'x0' ) . and ( hasLabel ( 'parent' ) , has ( 'state' ,…" at bounding box center [202, 115] width 328 height 152
click at [129, 70] on div "g . V ( ) . match ( as ( 'x0' ) . and ( hasLabel ( 'parent' ) , has ( 'state' ,…" at bounding box center [202, 115] width 328 height 152
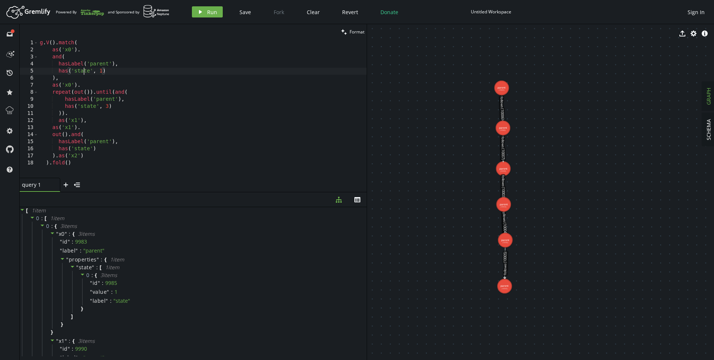
click at [83, 68] on div "g . V ( ) . match ( as ( 'x0' ) . and ( hasLabel ( 'parent' ) , has ( 'state' ,…" at bounding box center [202, 115] width 328 height 152
click at [120, 72] on div "g . V ( ) . match ( as ( 'x0' ) . and ( hasLabel ( 'parent' ) , has ( 'state' ,…" at bounding box center [202, 115] width 328 height 152
click at [133, 108] on div "g . V ( ) . match ( as ( 'x0' ) . and ( hasLabel ( 'parent' ) , has ( 'state' ,…" at bounding box center [202, 115] width 328 height 152
click at [131, 133] on div "g . V ( ) . match ( as ( 'x0' ) . and ( hasLabel ( 'parent' ) , has ( 'state' ,…" at bounding box center [202, 115] width 328 height 152
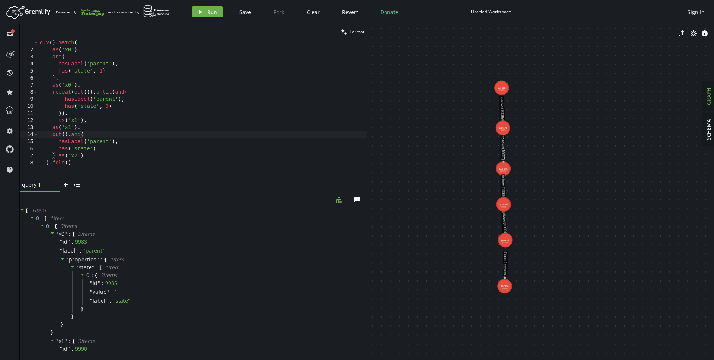
click at [130, 142] on div "g . V ( ) . match ( as ( 'x0' ) . and ( hasLabel ( 'parent' ) , has ( 'state' ,…" at bounding box center [202, 115] width 328 height 152
click at [120, 152] on div "g . V ( ) . match ( as ( 'x0' ) . and ( hasLabel ( 'parent' ) , has ( 'state' ,…" at bounding box center [202, 115] width 328 height 152
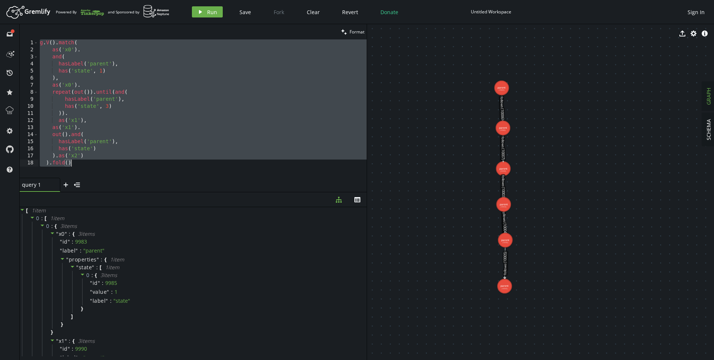
click at [102, 160] on div "g . V ( ) . match ( as ( 'x0' ) . and ( hasLabel ( 'parent' ) , has ( 'state' ,…" at bounding box center [202, 115] width 328 height 152
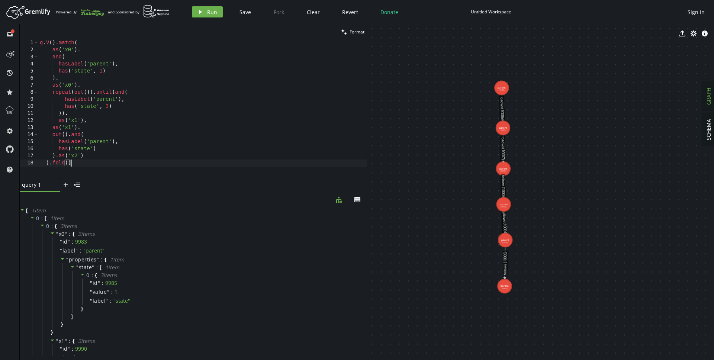
click at [99, 148] on div "g . V ( ) . match ( as ( 'x0' ) . and ( hasLabel ( 'parent' ) , has ( 'state' ,…" at bounding box center [202, 115] width 328 height 152
click at [93, 148] on div "g . V ( ) . match ( as ( 'x0' ) . and ( hasLabel ( 'parent' ) , has ( 'state' ,…" at bounding box center [202, 115] width 328 height 152
click at [93, 147] on div "g . V ( ) . match ( as ( 'x0' ) . and ( hasLabel ( 'parent' ) , has ( 'state' ,…" at bounding box center [202, 115] width 328 height 152
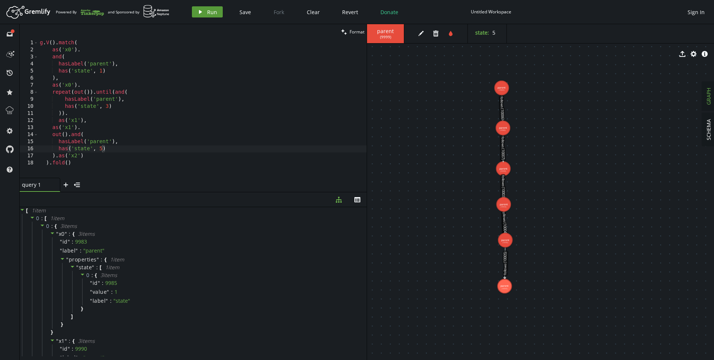
click at [209, 12] on span "Run" at bounding box center [212, 12] width 10 height 7
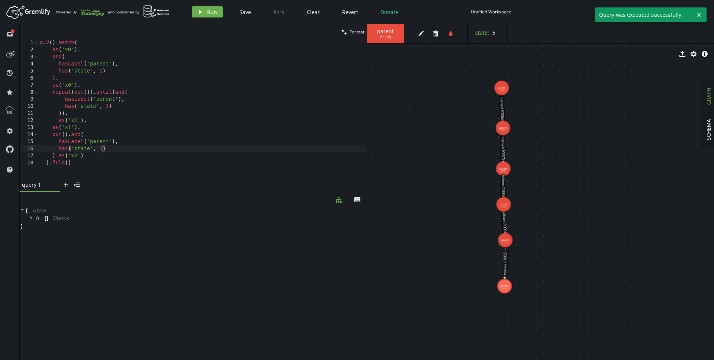
click at [177, 267] on div "[ 1 item 0 : [ ] 0 item s ]" at bounding box center [193, 281] width 347 height 149
click at [176, 164] on div "g . V ( ) . match ( as ( 'x0' ) . and ( hasLabel ( 'parent' ) , has ( 'state' ,…" at bounding box center [202, 115] width 328 height 152
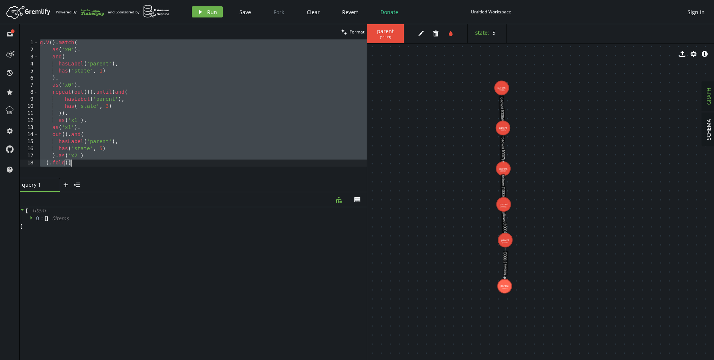
click at [338, 132] on div "g . V ( ) . match ( as ( 'x0' ) . and ( hasLabel ( 'parent' ) , has ( 'state' ,…" at bounding box center [202, 115] width 328 height 152
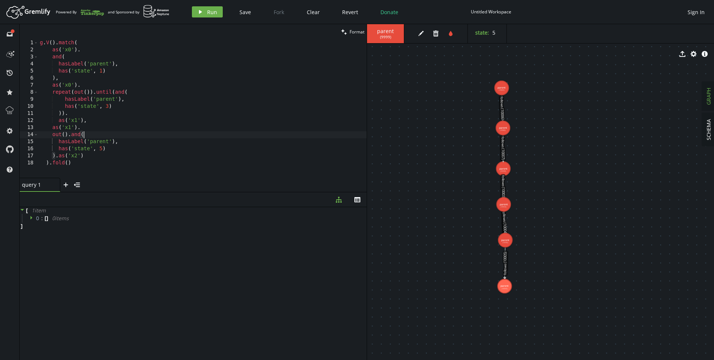
click at [293, 151] on div "g . V ( ) . match ( as ( 'x0' ) . and ( hasLabel ( 'parent' ) , has ( 'state' ,…" at bounding box center [202, 115] width 328 height 152
click at [278, 158] on div "g . V ( ) . match ( as ( 'x0' ) . and ( hasLabel ( 'parent' ) , has ( 'state' ,…" at bounding box center [202, 115] width 328 height 152
click at [273, 165] on div "g . V ( ) . match ( as ( 'x0' ) . and ( hasLabel ( 'parent' ) , has ( 'state' ,…" at bounding box center [202, 115] width 328 height 152
click at [268, 168] on div "g . V ( ) . match ( as ( 'x0' ) . and ( hasLabel ( 'parent' ) , has ( 'state' ,…" at bounding box center [202, 115] width 328 height 152
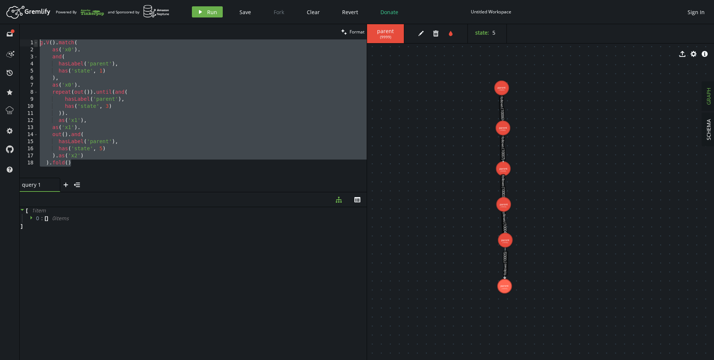
drag, startPoint x: 96, startPoint y: 163, endPoint x: 34, endPoint y: 40, distance: 137.9
click at [34, 40] on div ").fold() 1 2 3 4 5 6 7 8 9 10 11 12 13 14 15 16 17 18 g . V ( ) . match ( as ( …" at bounding box center [193, 108] width 347 height 138
click at [191, 167] on div "g . V ( ) . match ( as ( 'x0' ) . and ( hasLabel ( 'parent' ) , has ( 'state' ,…" at bounding box center [202, 115] width 328 height 152
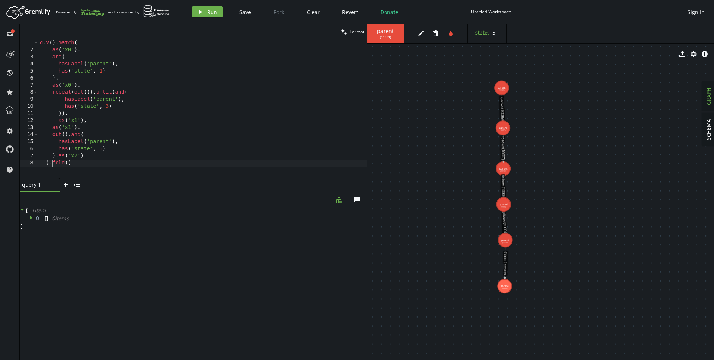
drag, startPoint x: 53, startPoint y: 162, endPoint x: 87, endPoint y: 162, distance: 34.6
click at [53, 162] on div "g . V ( ) . match ( as ( 'x0' ) . and ( hasLabel ( 'parent' ) , has ( 'state' ,…" at bounding box center [202, 115] width 328 height 152
click at [88, 162] on div "g . V ( ) . match ( as ( 'x0' ) . and ( hasLabel ( 'parent' ) , has ( 'state' ,…" at bounding box center [202, 115] width 328 height 152
click at [52, 163] on div "g . V ( ) . match ( as ( 'x0' ) . and ( hasLabel ( 'parent' ) , has ( 'state' ,…" at bounding box center [202, 115] width 328 height 152
click at [52, 161] on div "g . V ( ) . match ( as ( 'x0' ) . and ( hasLabel ( 'parent' ) , has ( 'state' ,…" at bounding box center [202, 115] width 328 height 152
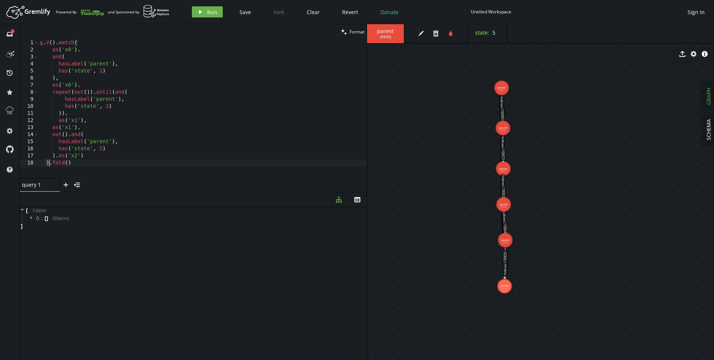
click at [204, 139] on div "g . V ( ) . match ( as ( 'x0' ) . and ( hasLabel ( 'parent' ) , has ( 'state' ,…" at bounding box center [202, 115] width 328 height 152
click at [153, 164] on div "g . V ( ) . match ( as ( 'x0' ) . and ( hasLabel ( 'parent' ) , has ( 'state' ,…" at bounding box center [202, 115] width 328 height 152
type textarea ").fold()"
